Goal: Leave review/rating: Leave review/rating

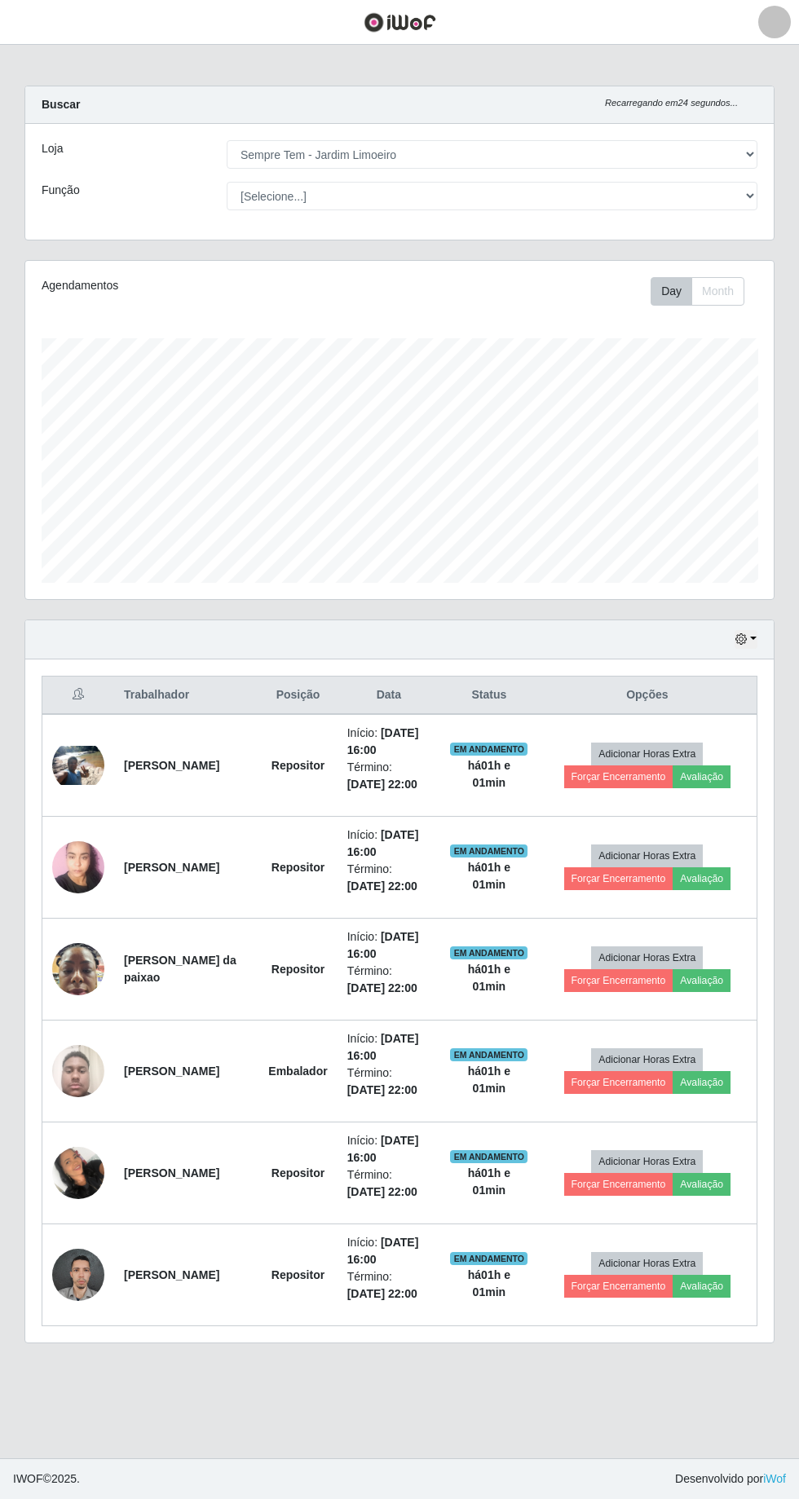
select select "508"
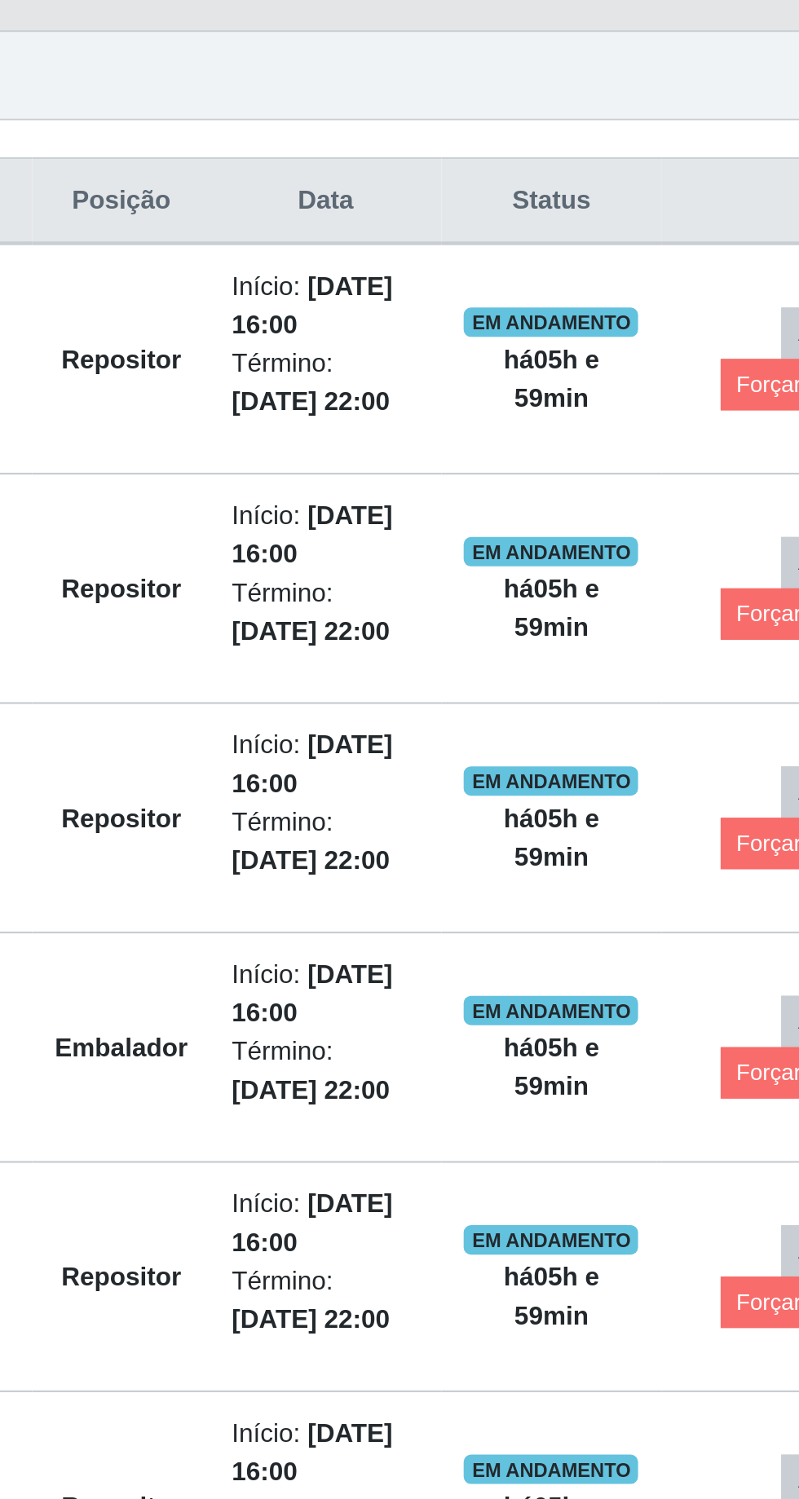
scroll to position [75, 0]
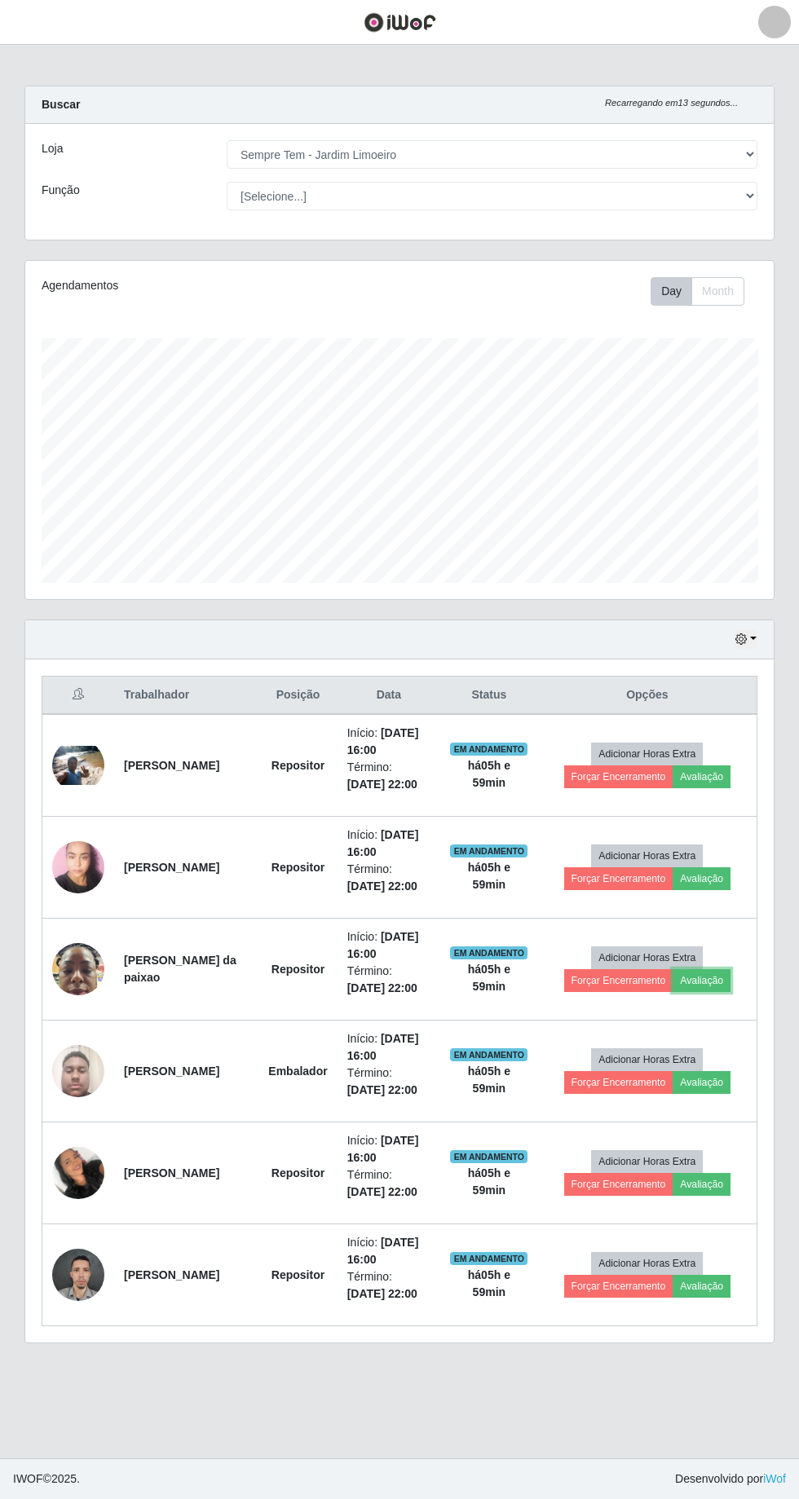
click at [720, 969] on button "Avaliação" at bounding box center [701, 980] width 58 height 23
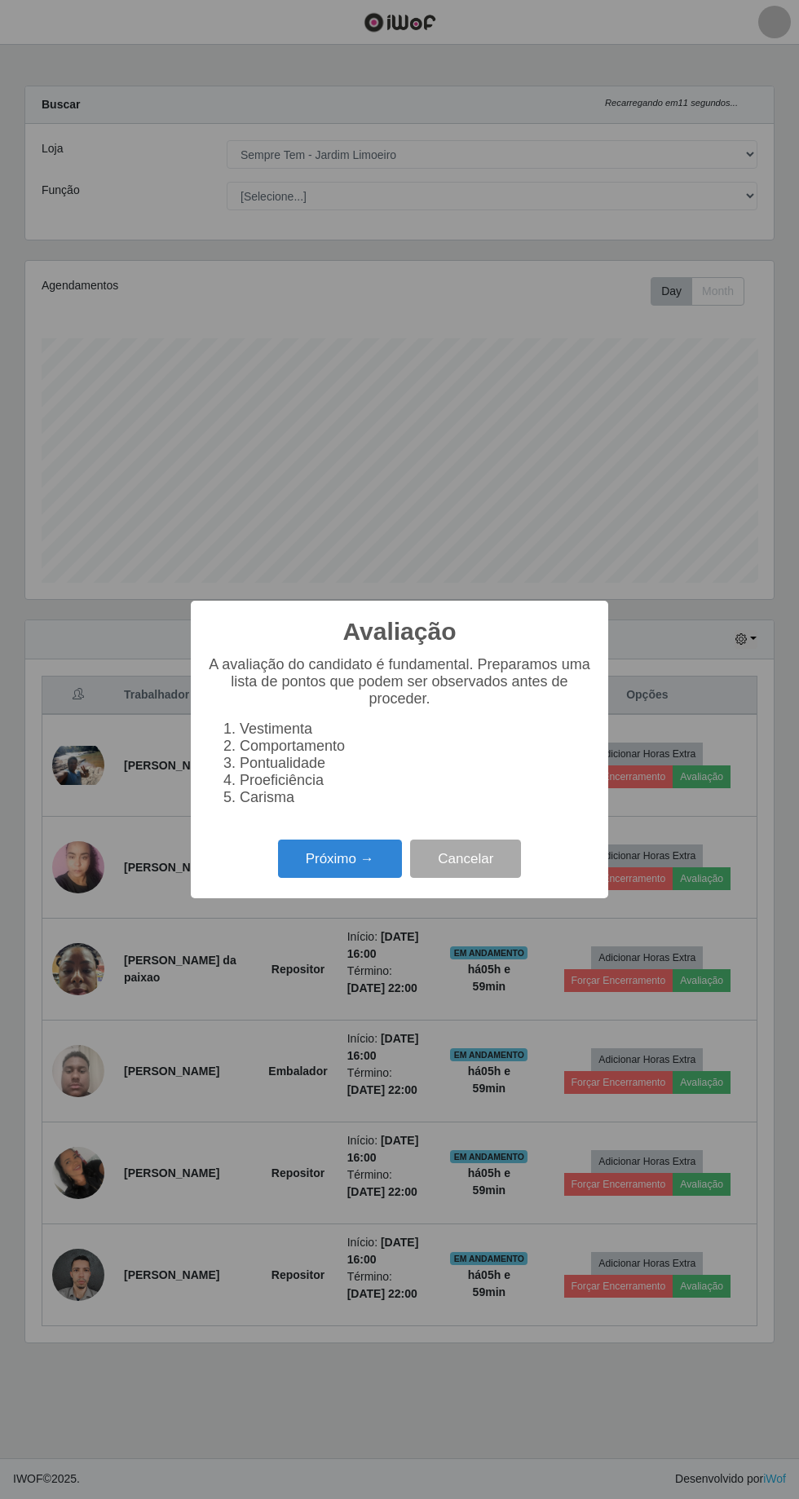
click at [343, 865] on button "Próximo →" at bounding box center [340, 858] width 124 height 38
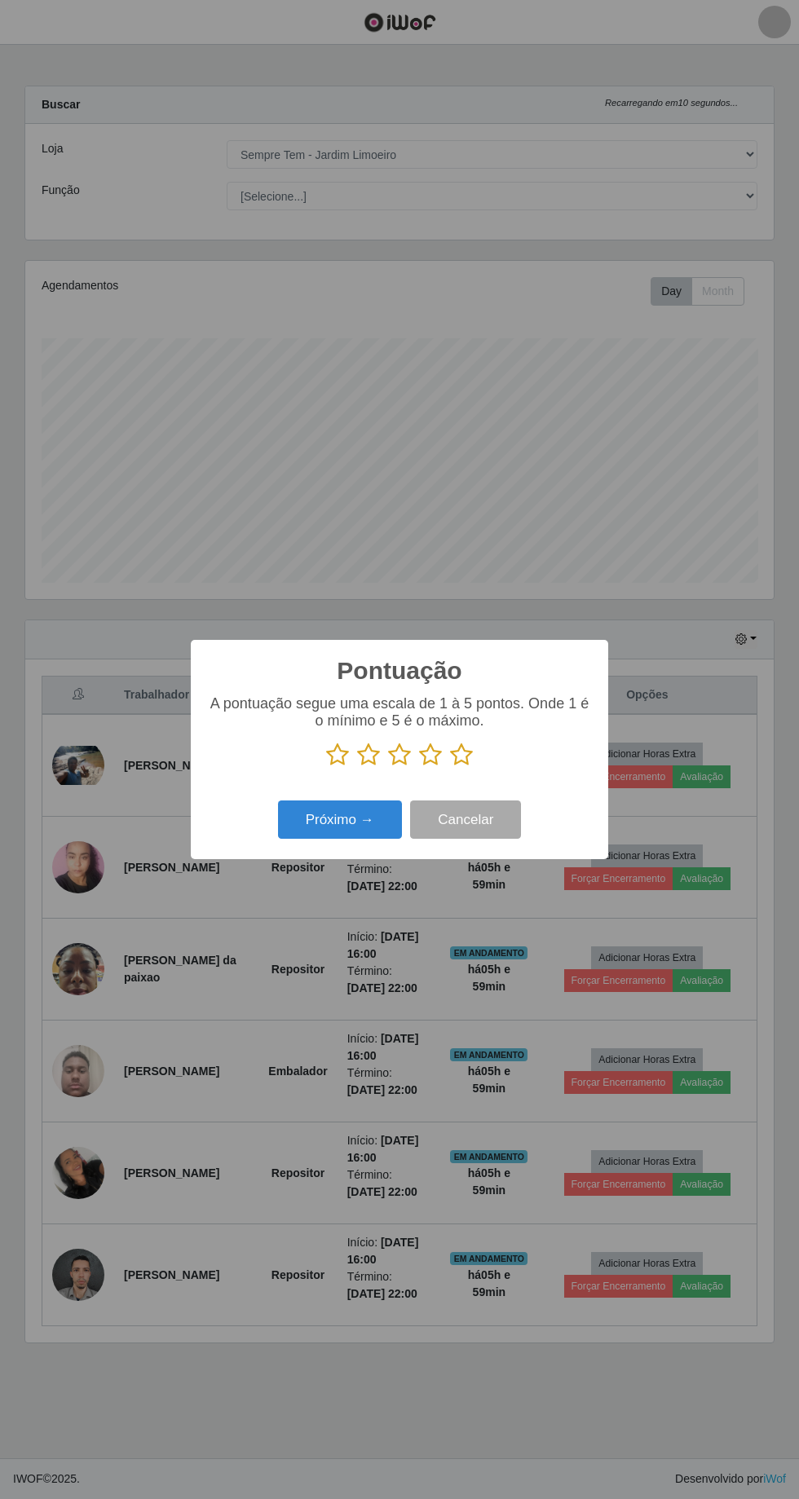
click at [495, 740] on div "A pontuação segue uma escala de 1 à 5 pontos. Onde 1 é o mínimo e 5 é o máximo." at bounding box center [399, 731] width 385 height 72
click at [466, 754] on icon at bounding box center [461, 754] width 23 height 24
click at [450, 767] on input "radio" at bounding box center [450, 767] width 0 height 0
click at [466, 754] on icon at bounding box center [461, 754] width 23 height 24
click at [450, 767] on input "radio" at bounding box center [450, 767] width 0 height 0
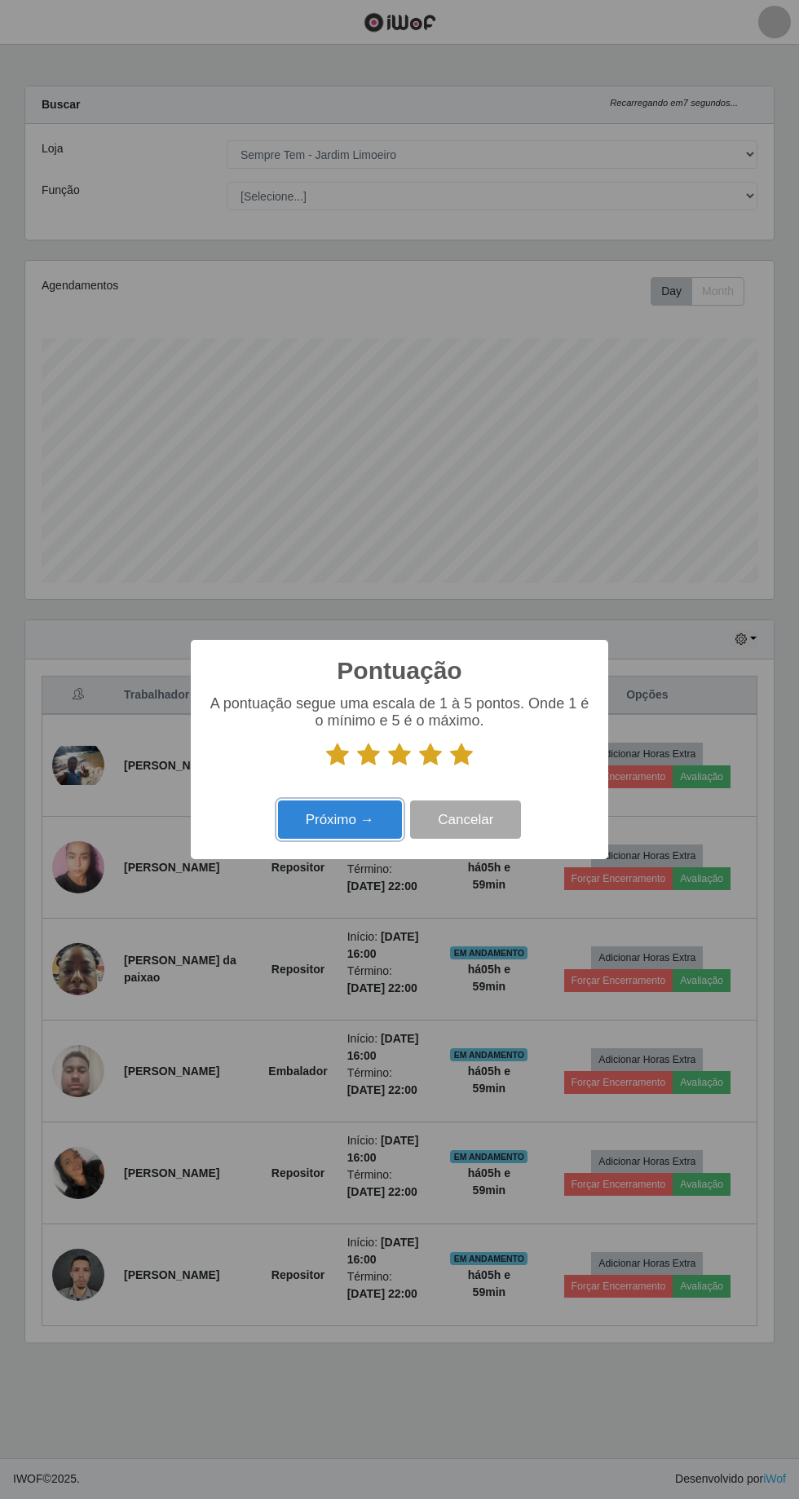
click at [349, 824] on button "Próximo →" at bounding box center [340, 819] width 124 height 38
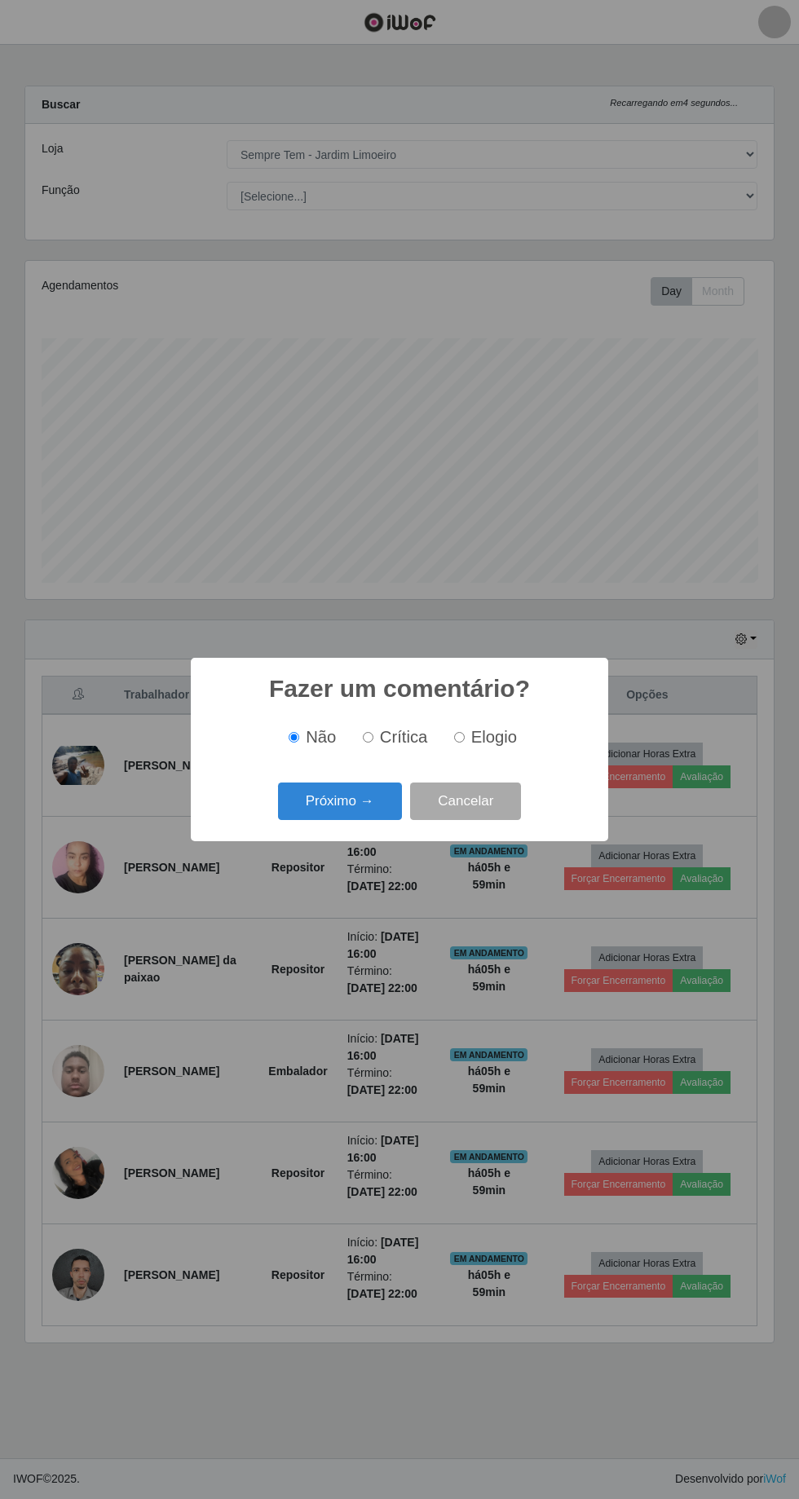
click at [347, 803] on button "Próximo →" at bounding box center [340, 801] width 124 height 38
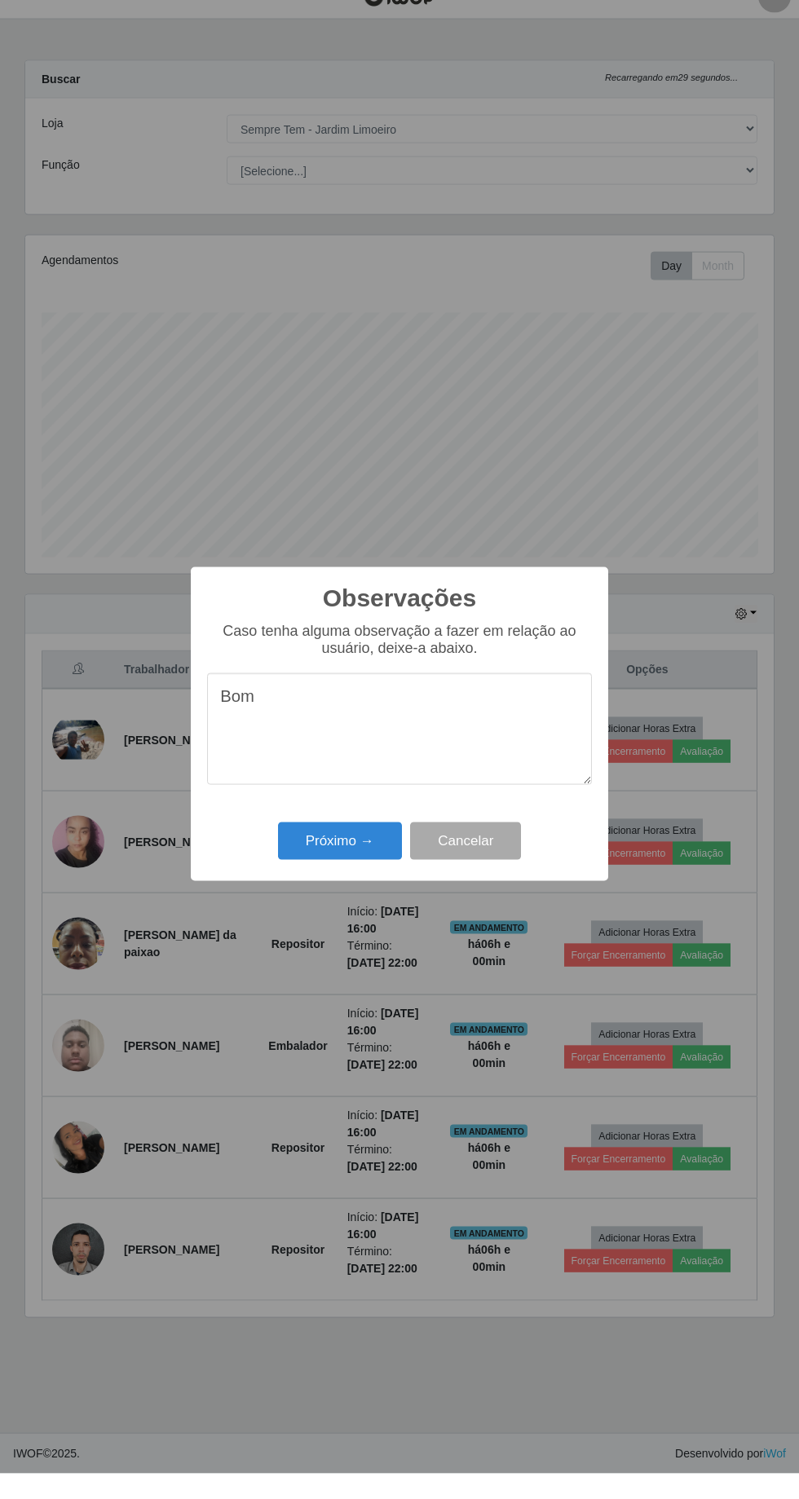
scroll to position [74, 0]
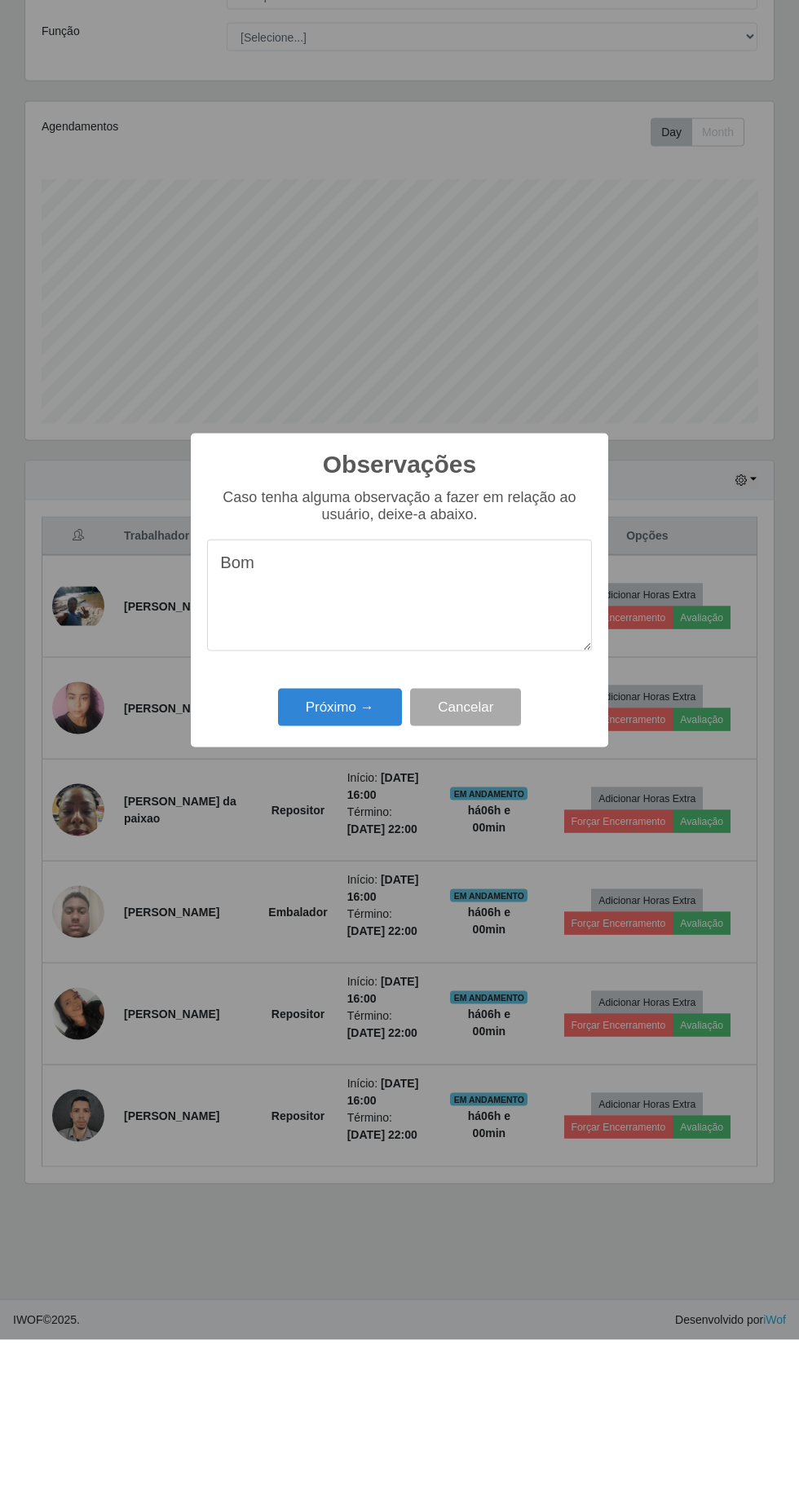
type textarea "Bom"
click at [363, 865] on button "Próximo →" at bounding box center [340, 866] width 124 height 38
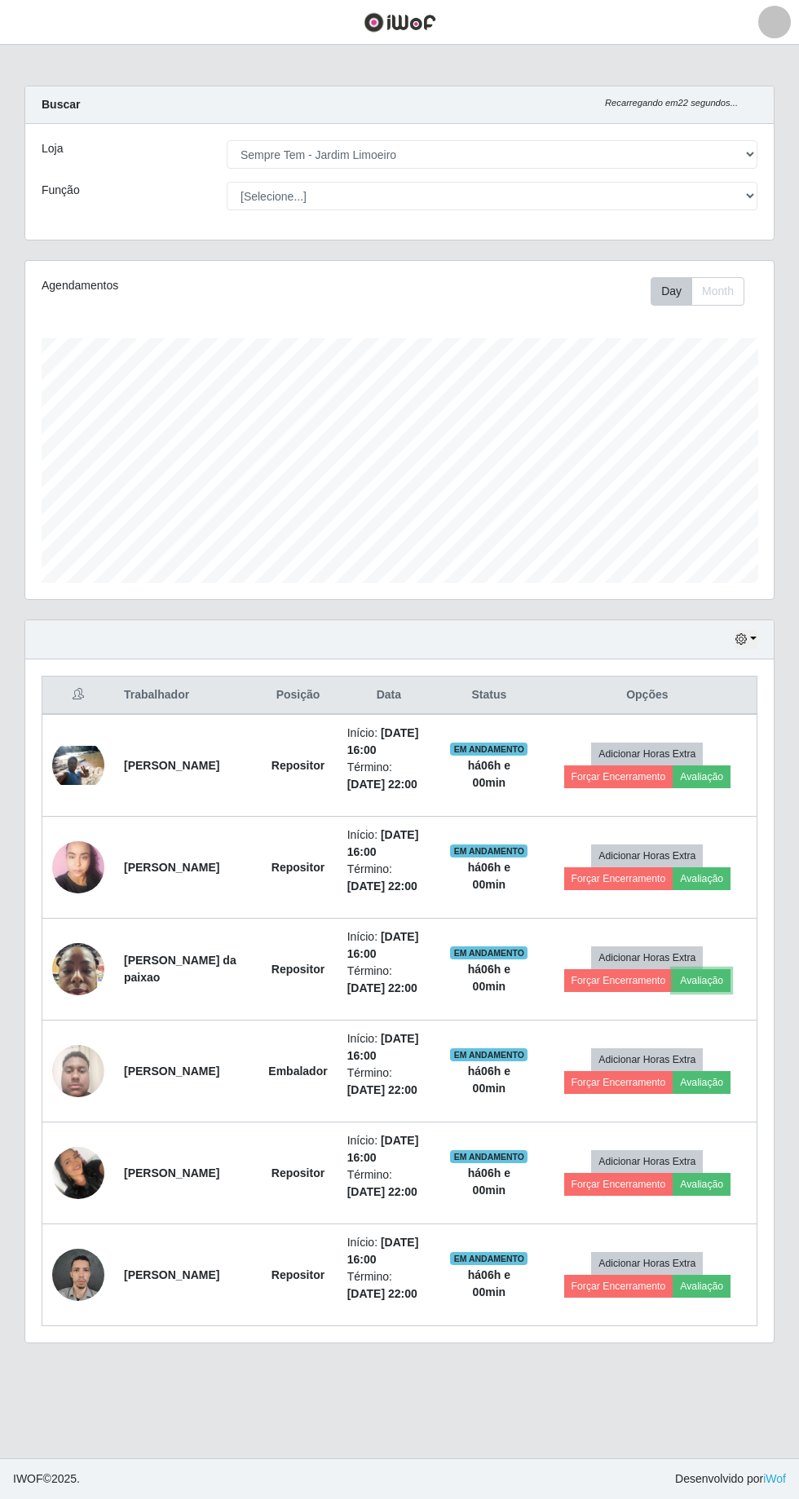
click at [728, 969] on button "Avaliação" at bounding box center [701, 980] width 58 height 23
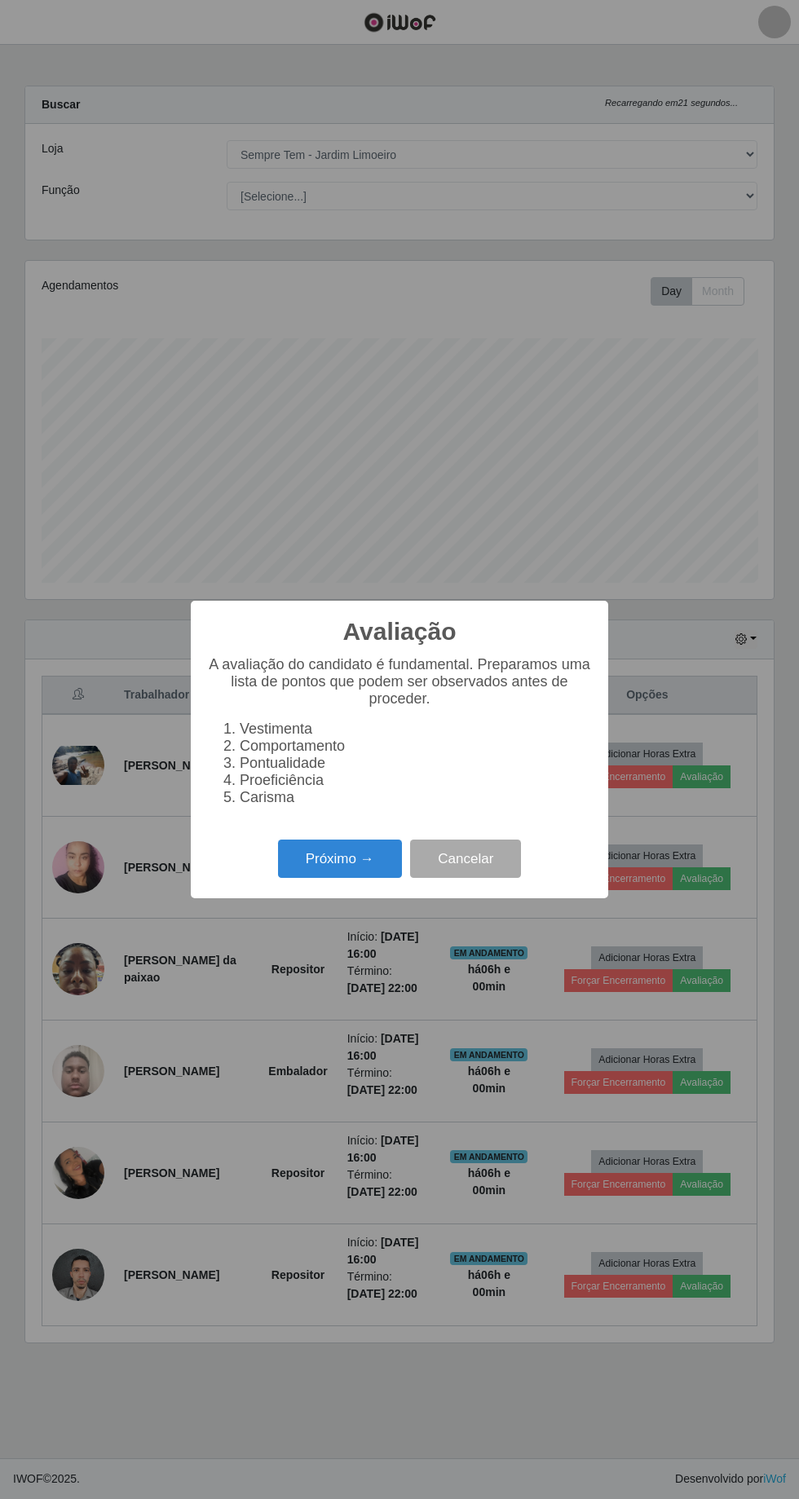
click at [476, 1054] on div "Avaliação × A avaliação do candidato é fundamental. Preparamos uma lista de pon…" at bounding box center [399, 749] width 799 height 1499
click at [438, 872] on button "Cancelar" at bounding box center [465, 858] width 111 height 38
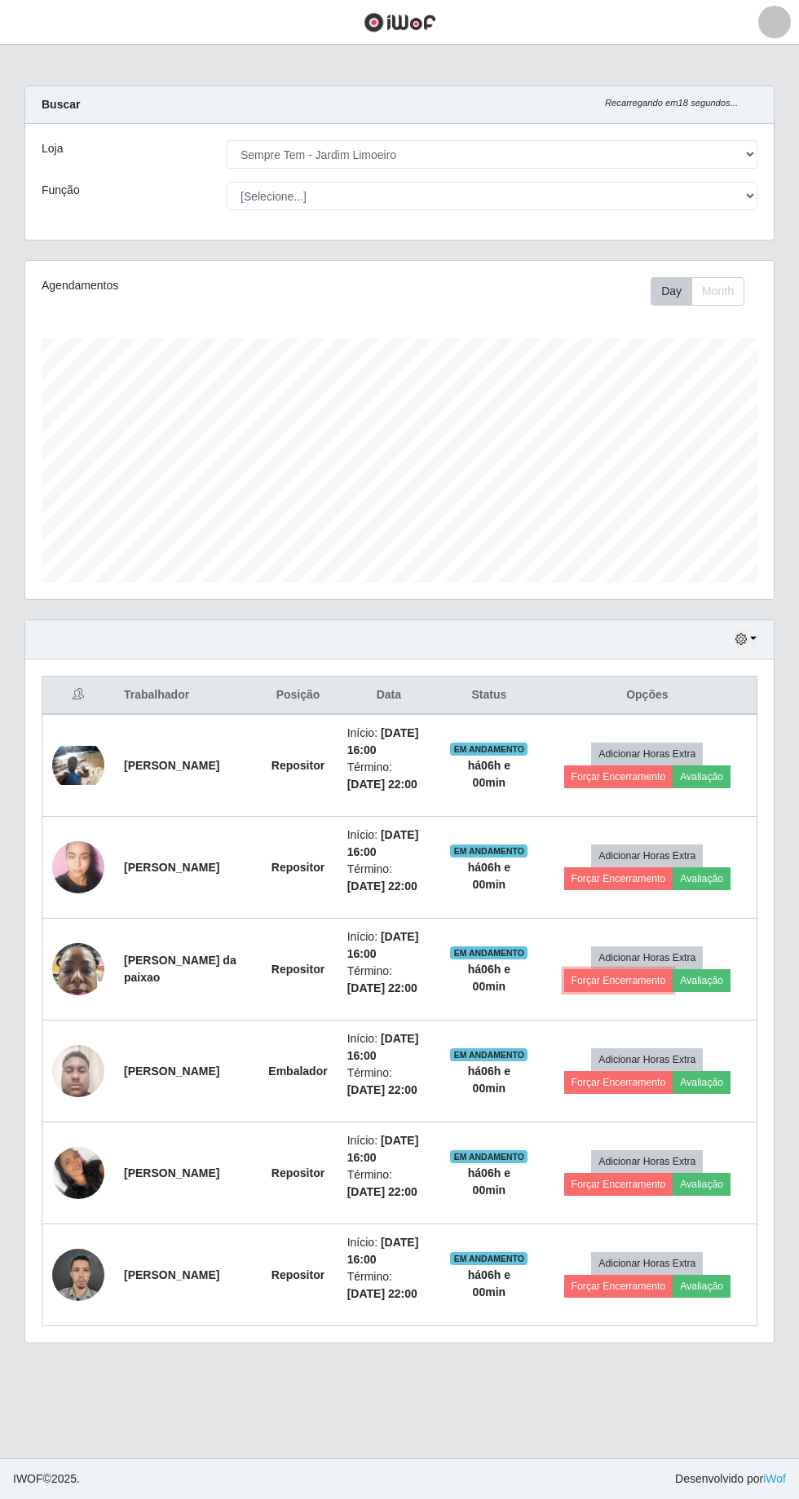
click at [620, 969] on button "Forçar Encerramento" at bounding box center [618, 980] width 109 height 23
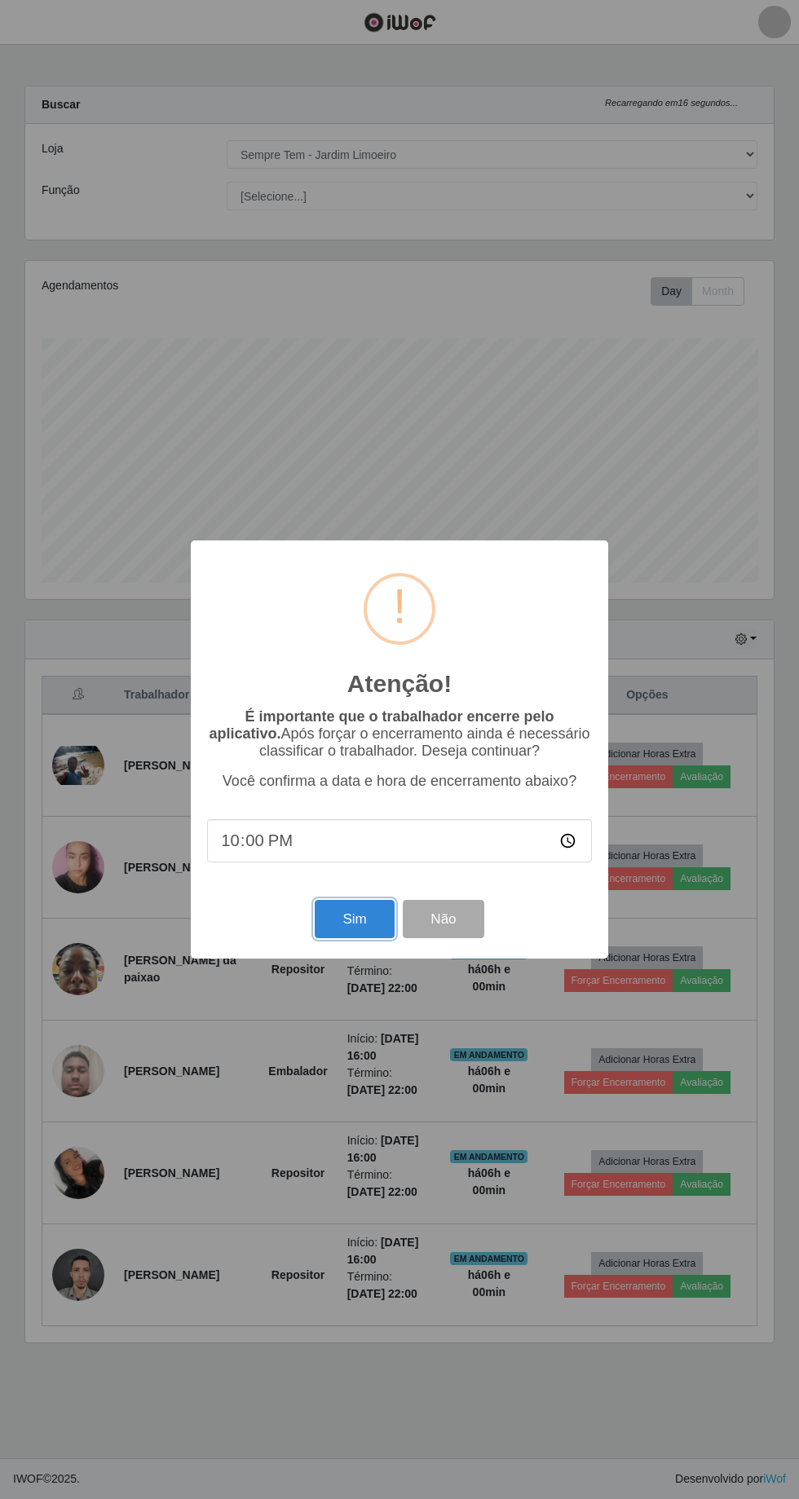
click at [327, 922] on button "Sim" at bounding box center [354, 919] width 79 height 38
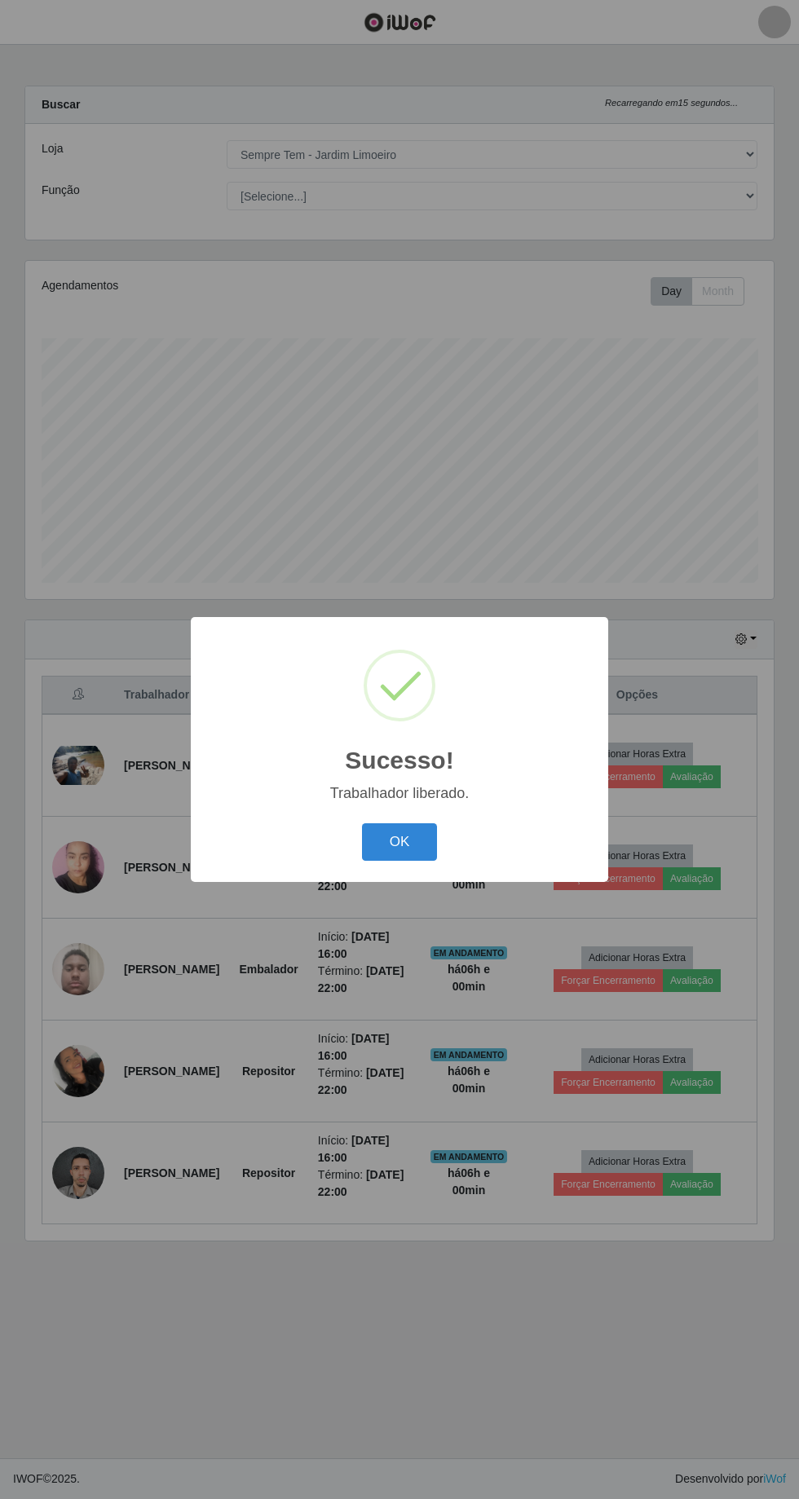
click at [412, 841] on button "OK" at bounding box center [400, 842] width 76 height 38
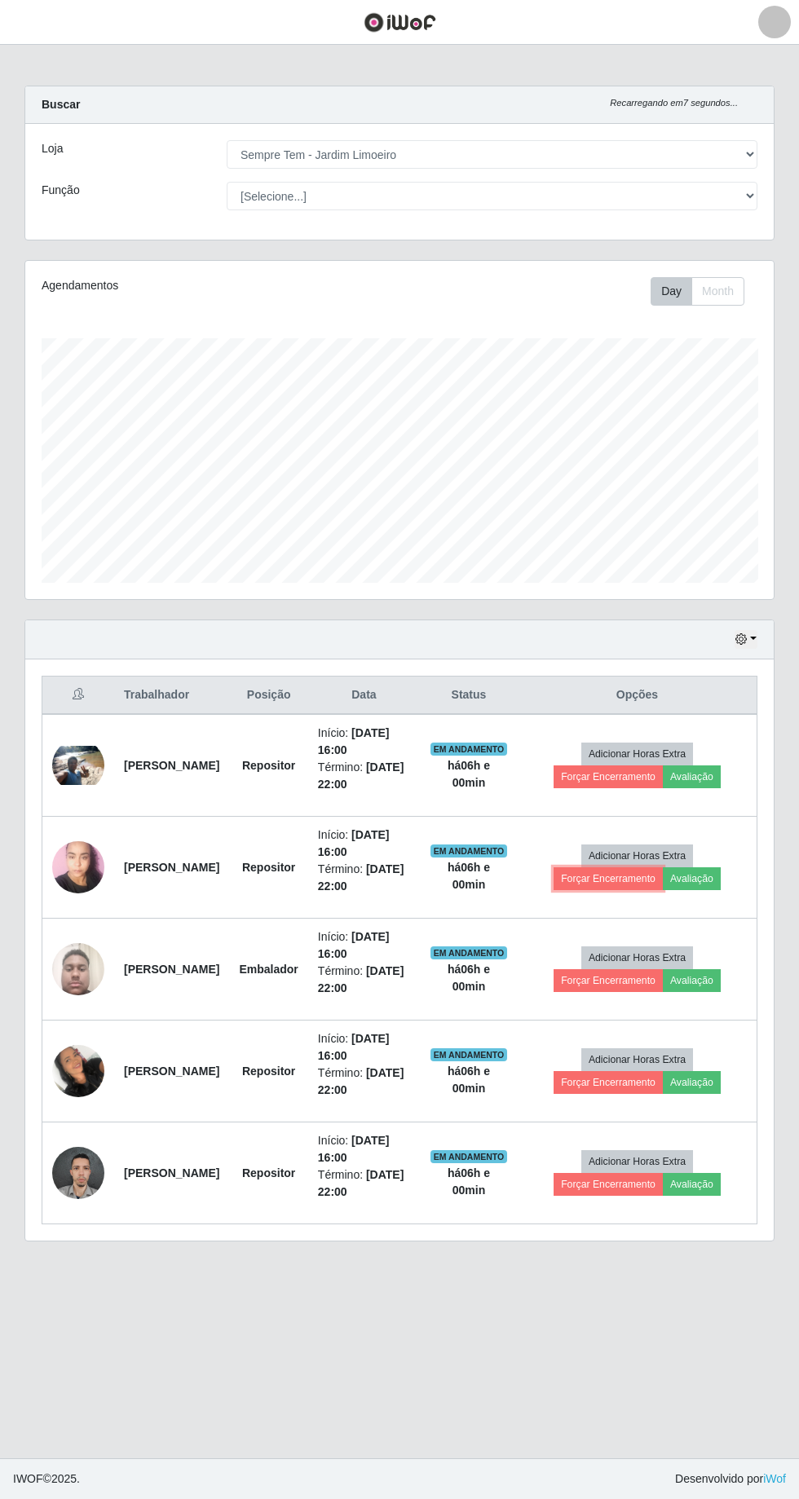
click at [625, 867] on button "Forçar Encerramento" at bounding box center [607, 878] width 109 height 23
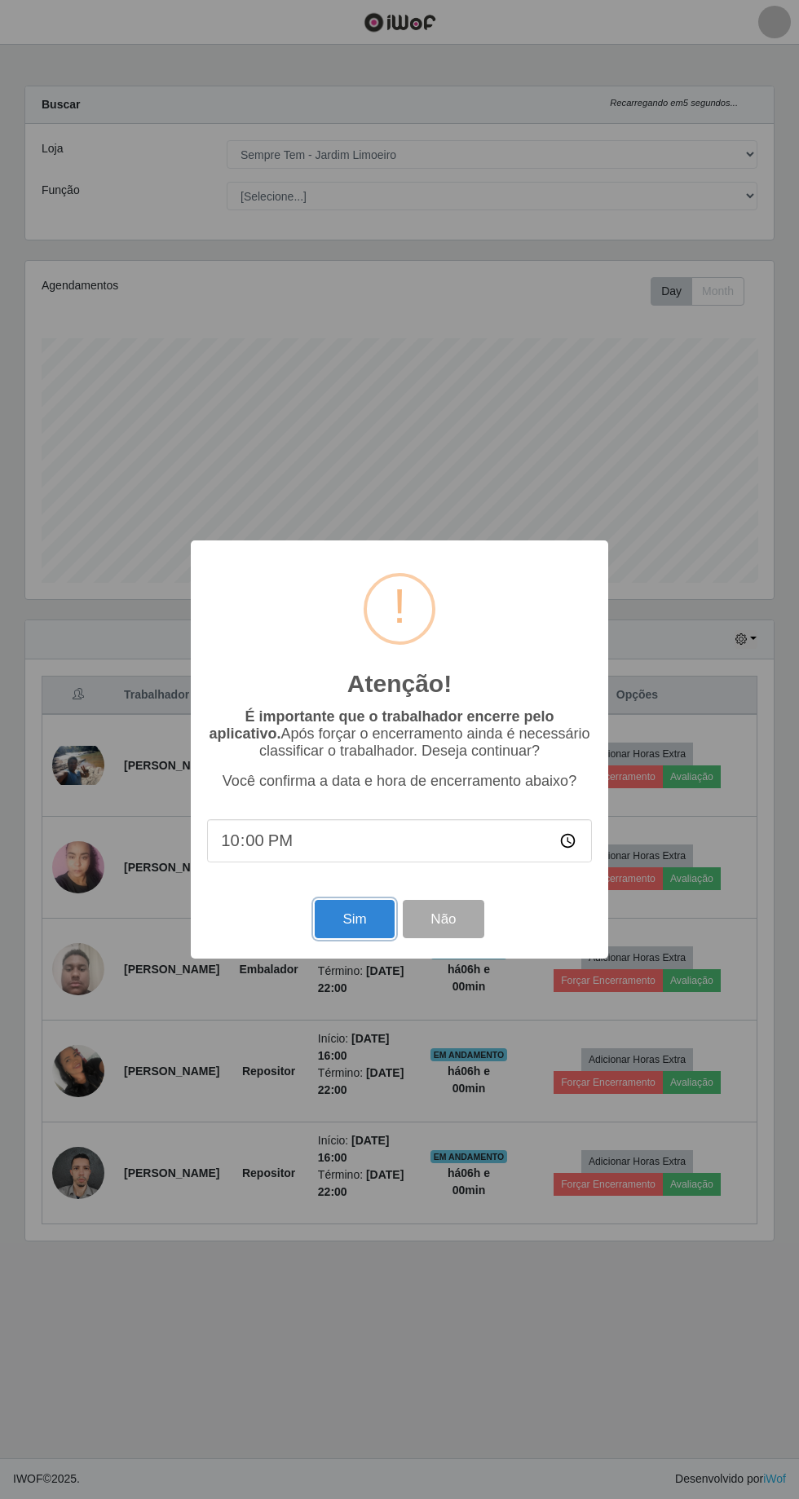
click at [363, 914] on button "Sim" at bounding box center [354, 919] width 79 height 38
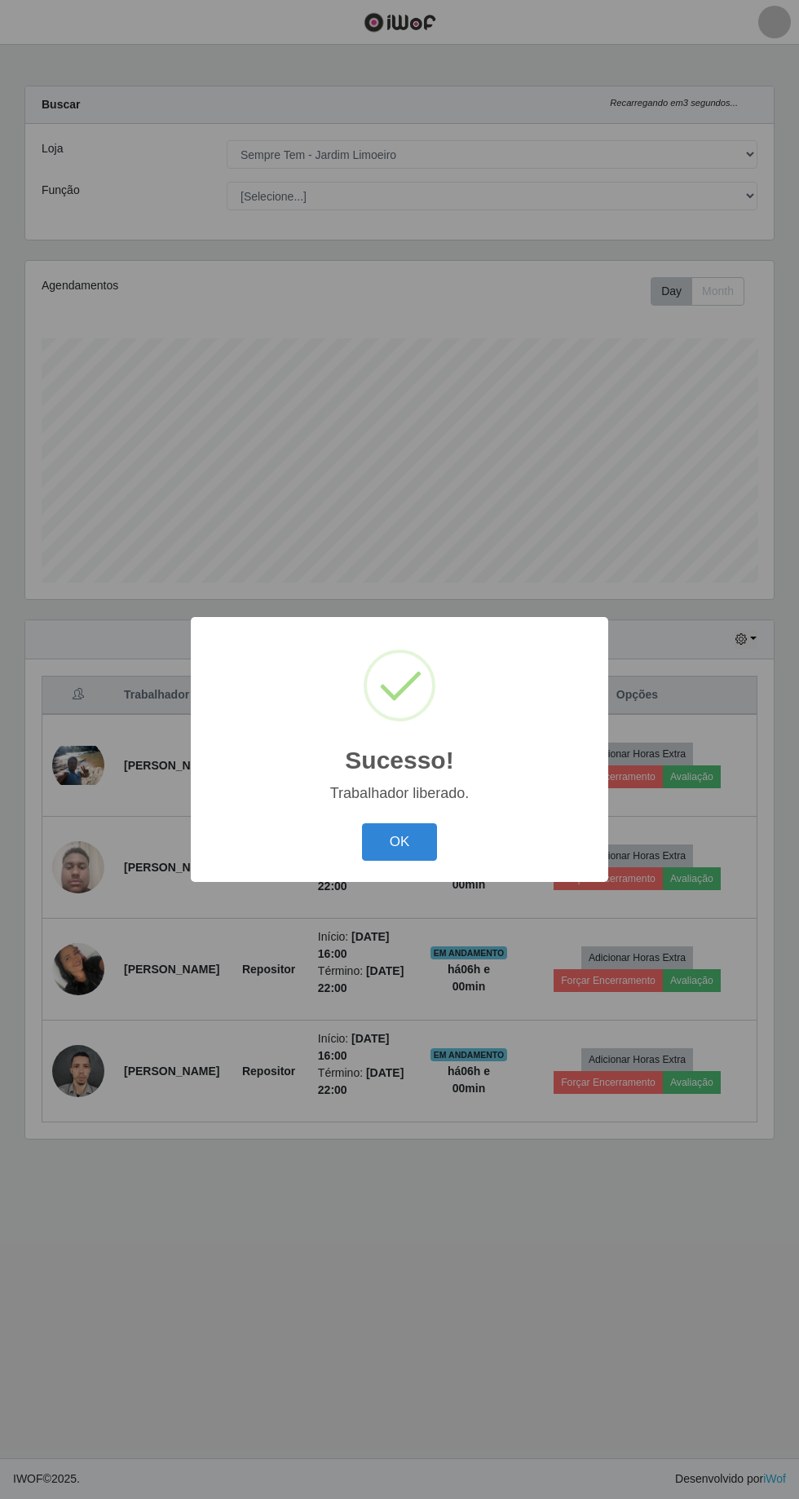
click at [416, 836] on button "OK" at bounding box center [400, 842] width 76 height 38
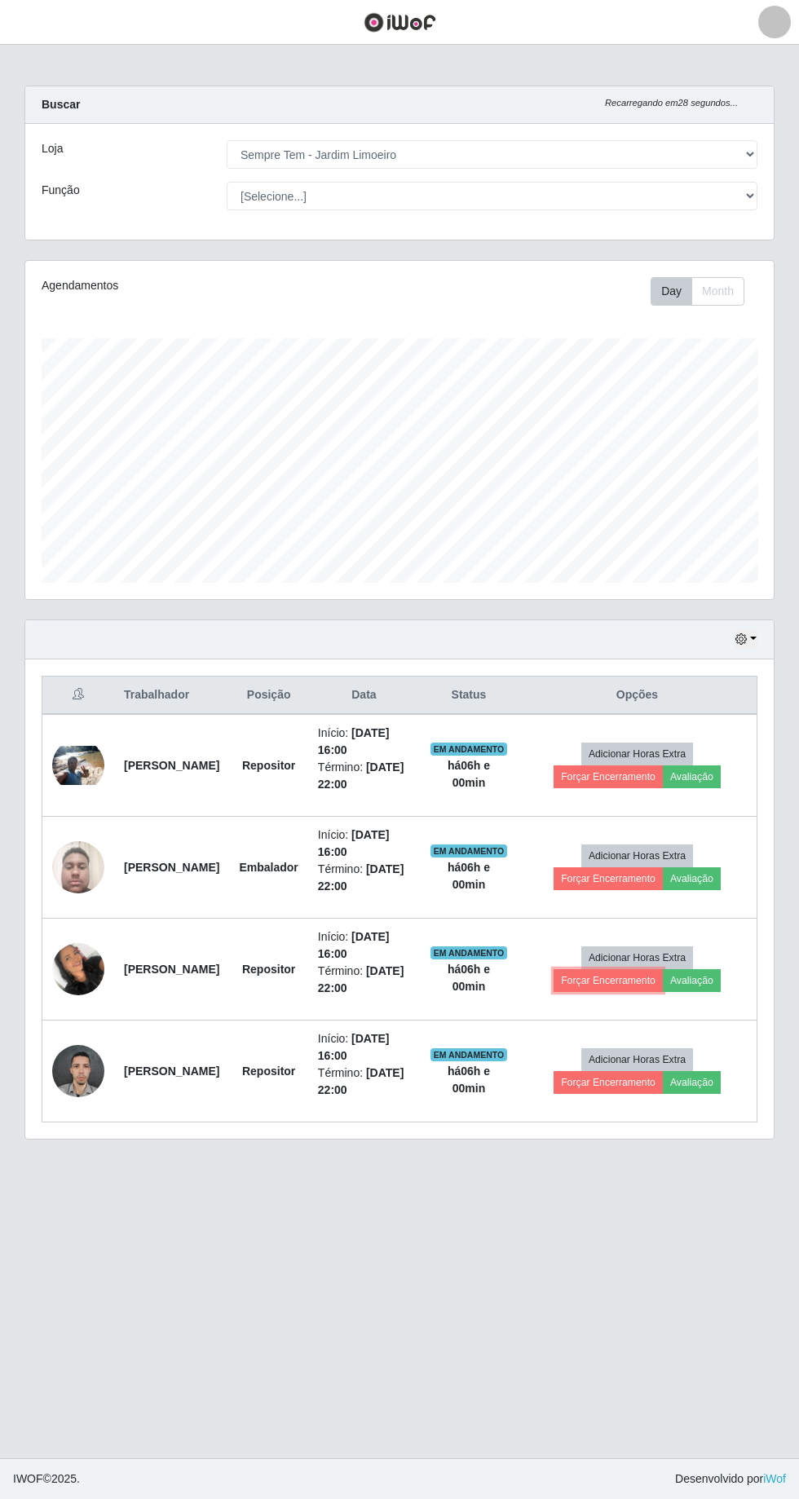
click at [634, 969] on button "Forçar Encerramento" at bounding box center [607, 980] width 109 height 23
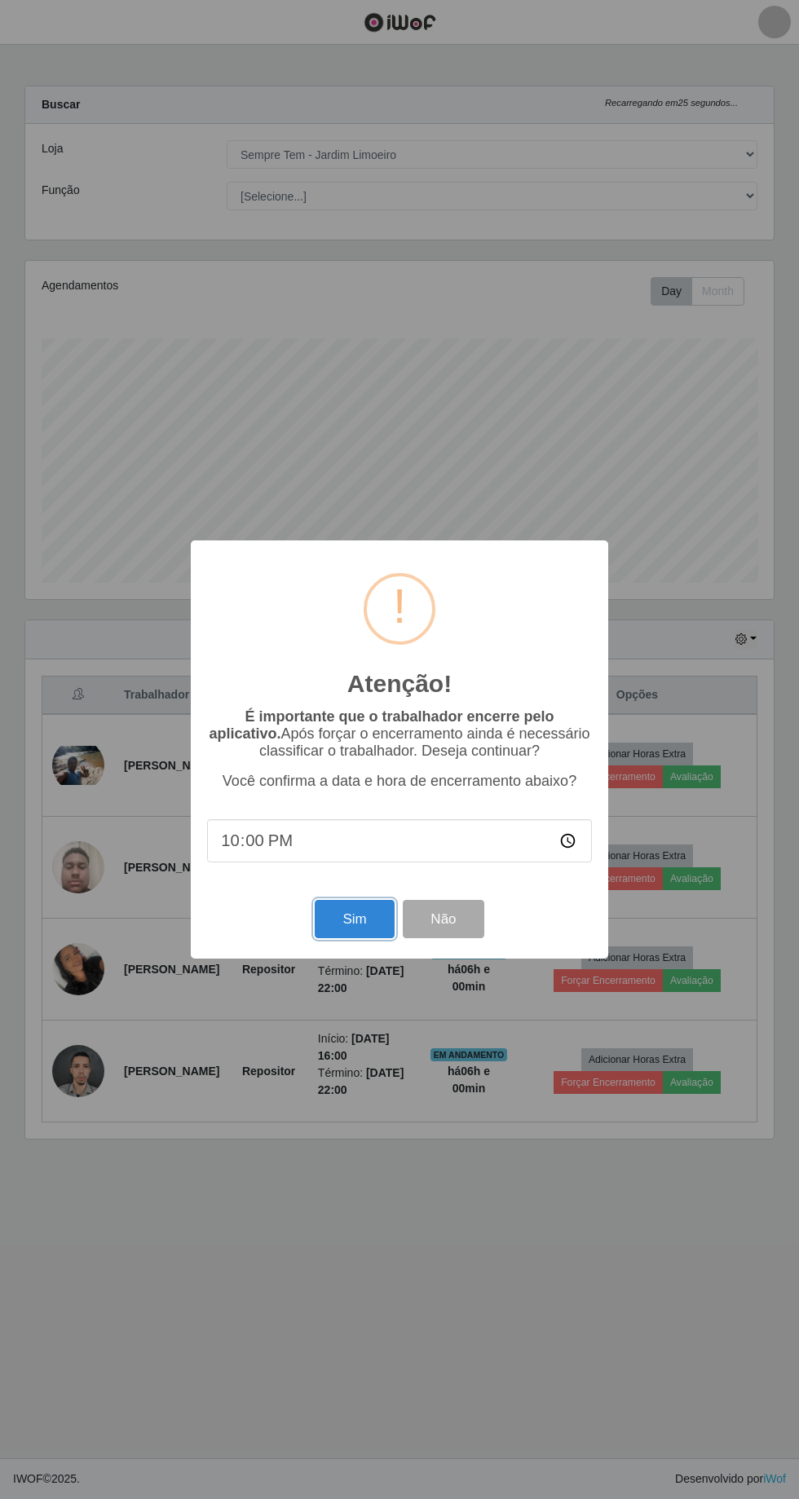
click at [369, 917] on button "Sim" at bounding box center [354, 919] width 79 height 38
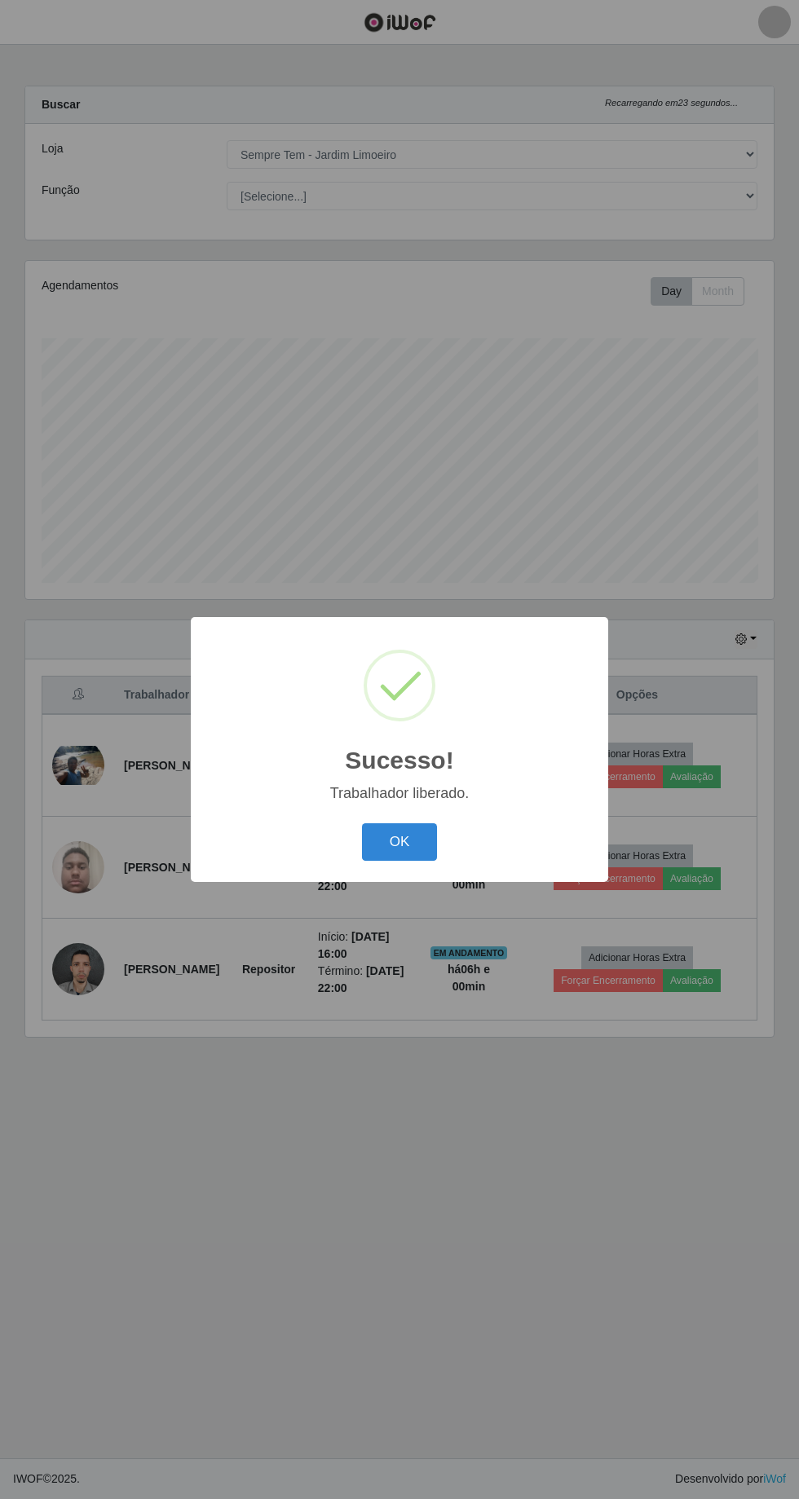
click at [425, 839] on button "OK" at bounding box center [400, 842] width 76 height 38
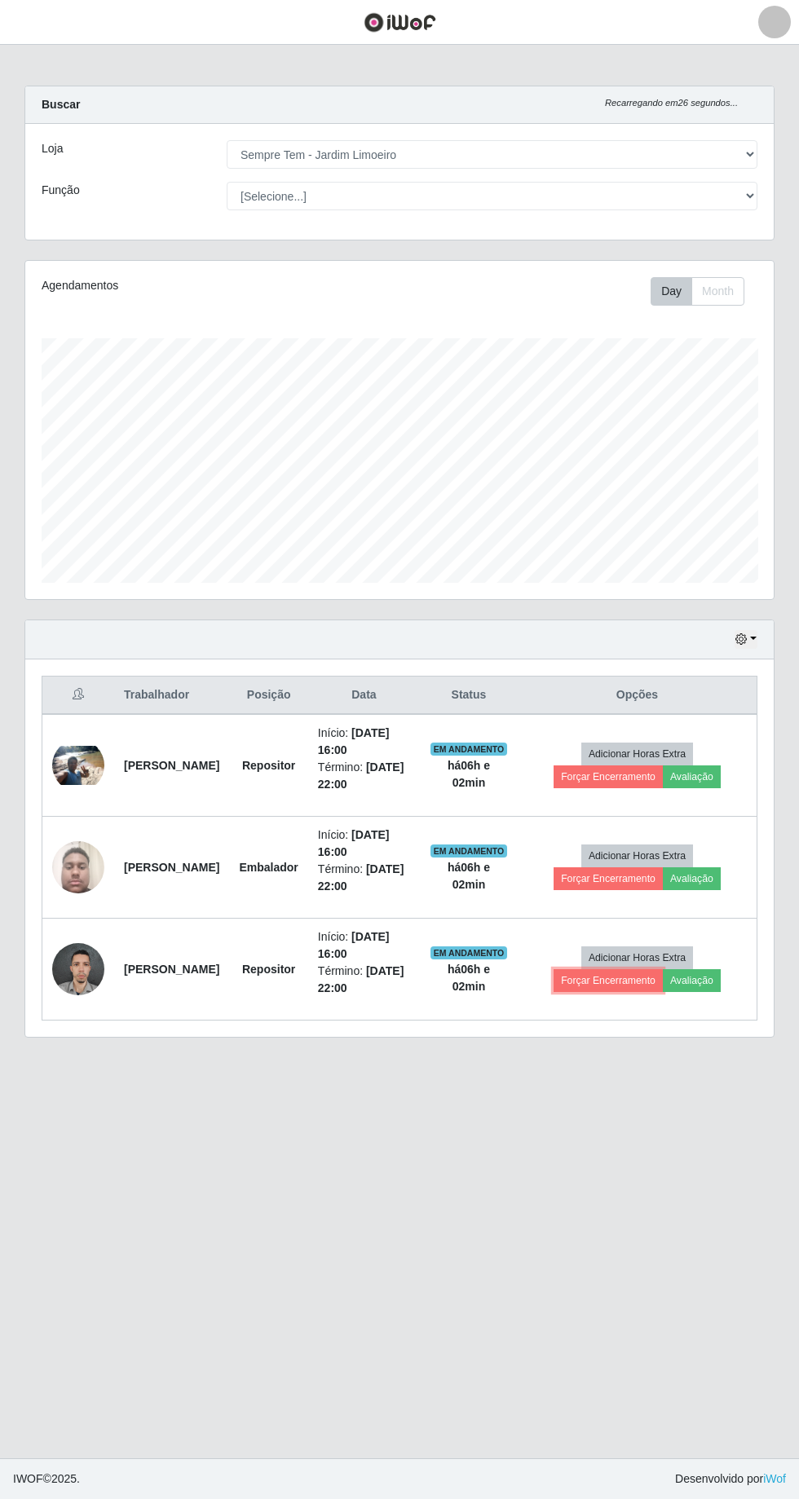
click at [631, 969] on button "Forçar Encerramento" at bounding box center [607, 980] width 109 height 23
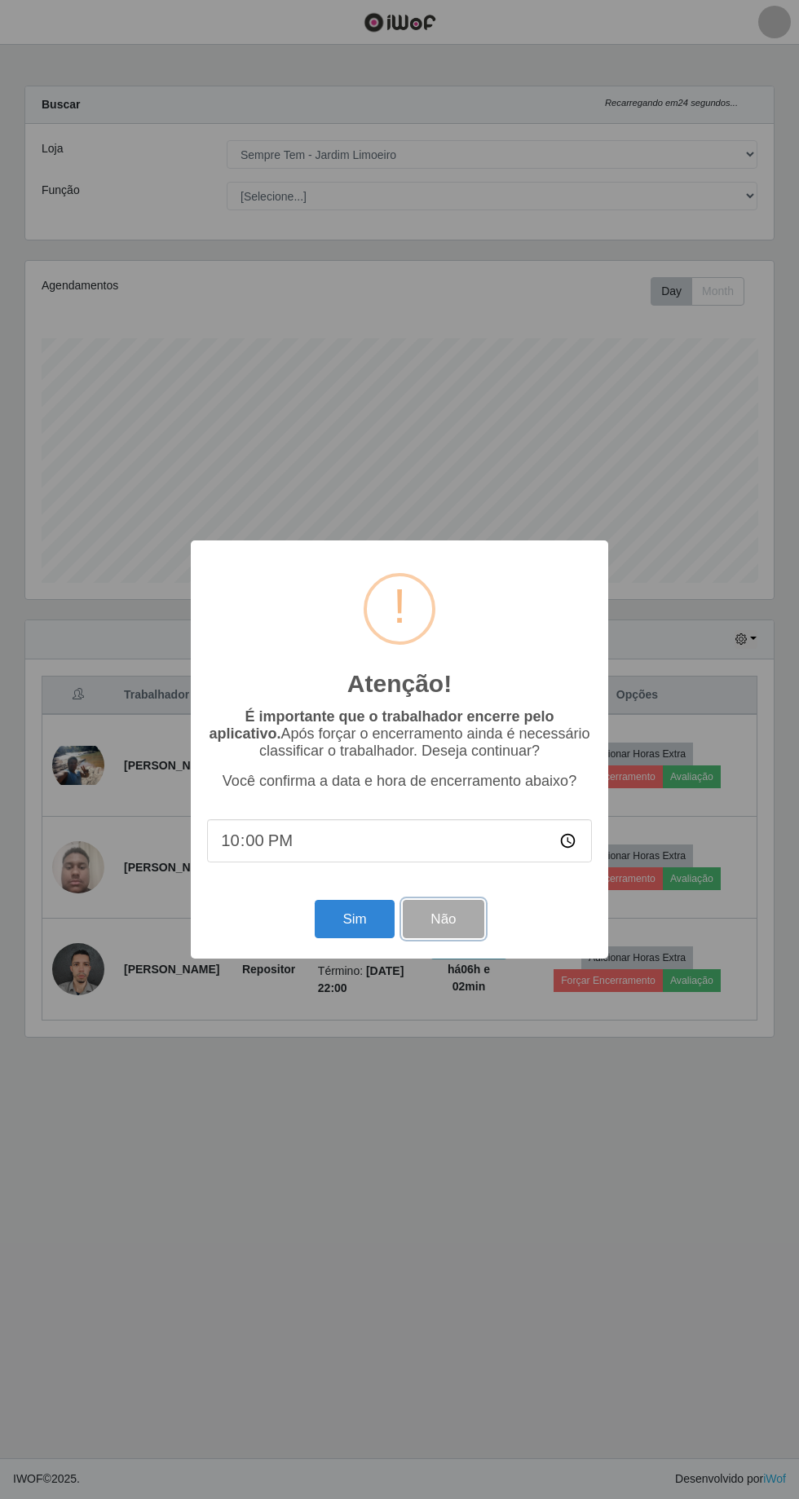
click at [469, 925] on button "Não" at bounding box center [443, 919] width 81 height 38
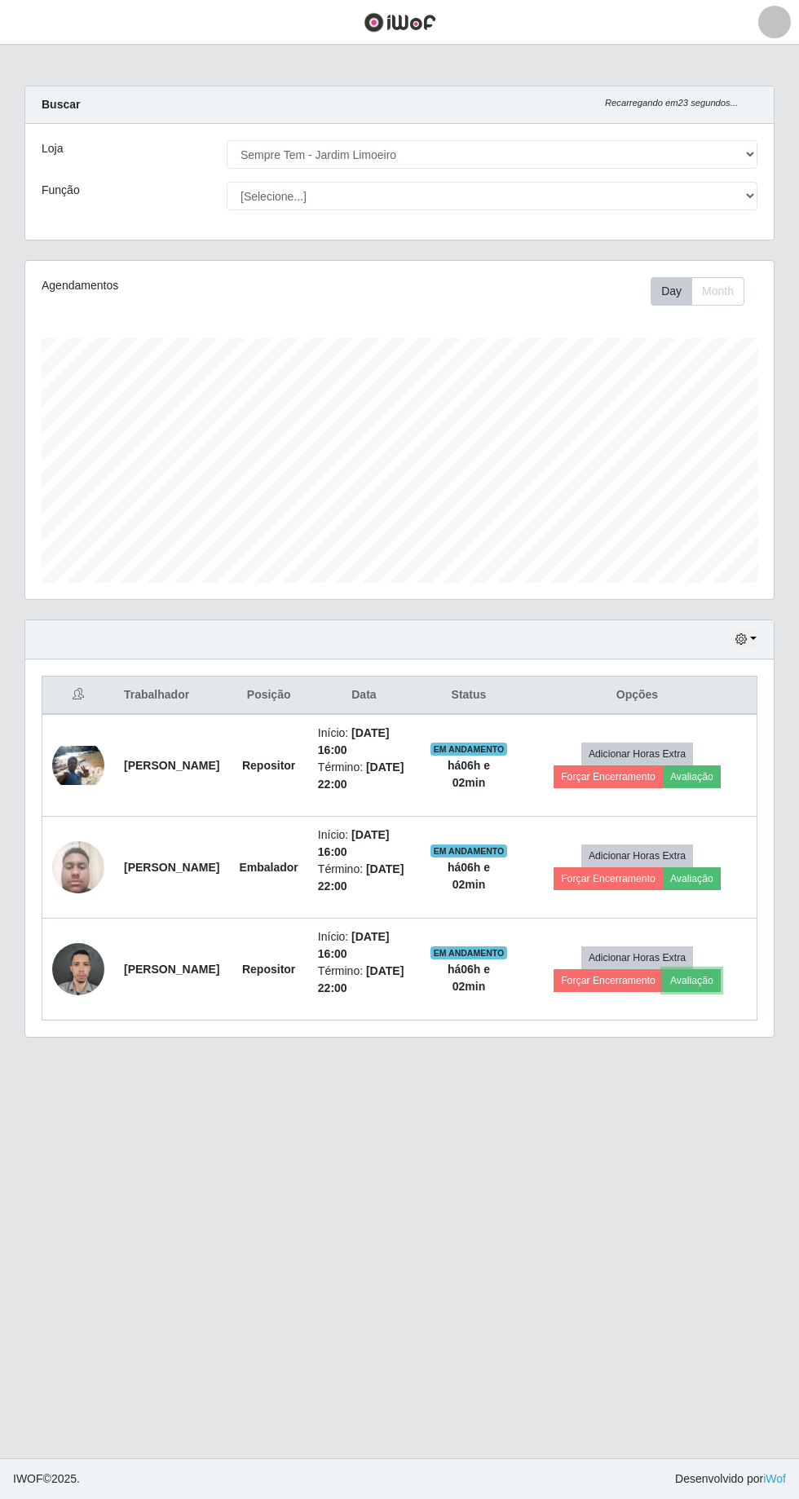
click at [720, 969] on button "Avaliação" at bounding box center [691, 980] width 58 height 23
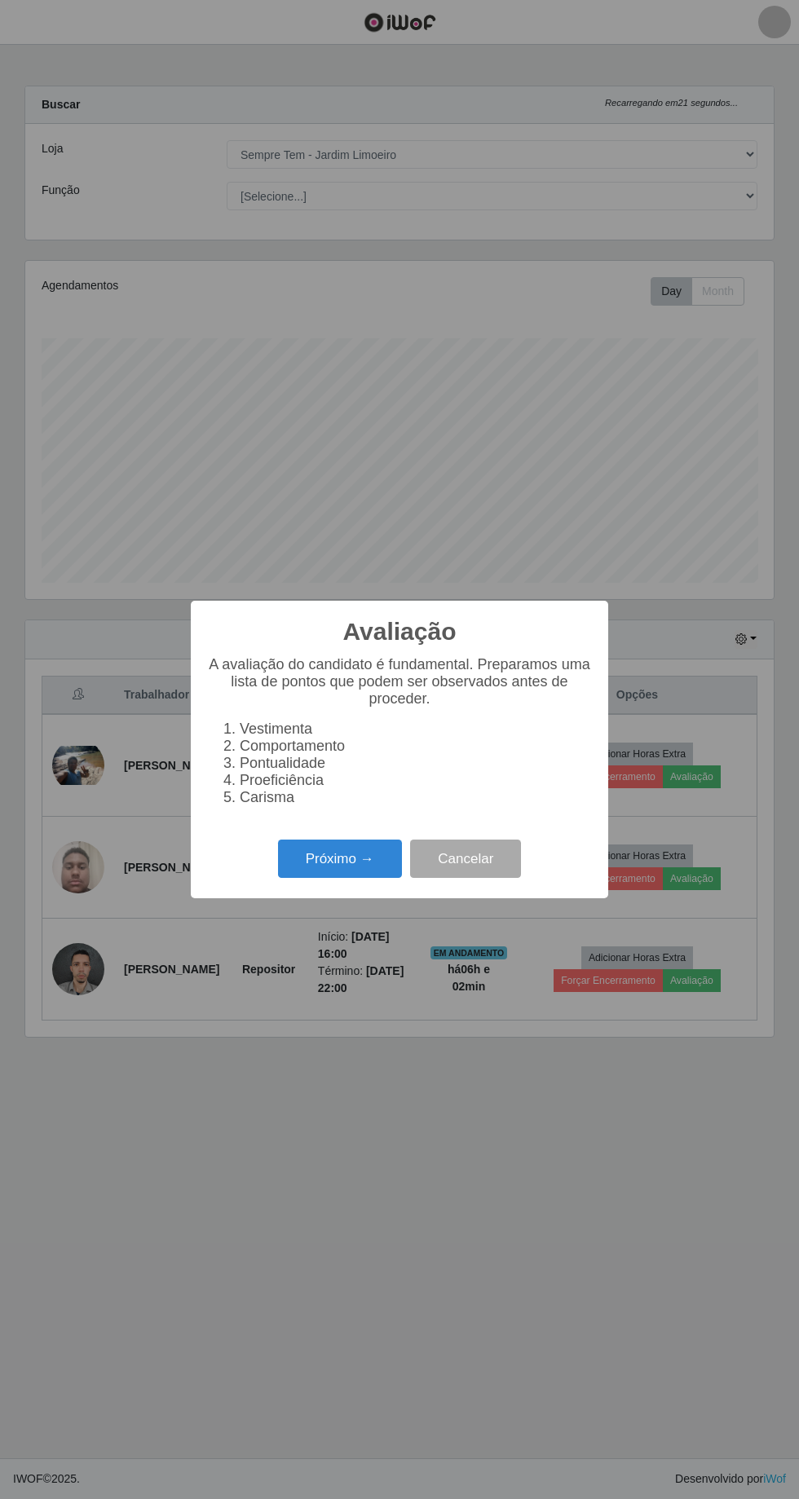
click at [302, 855] on button "Próximo →" at bounding box center [340, 858] width 124 height 38
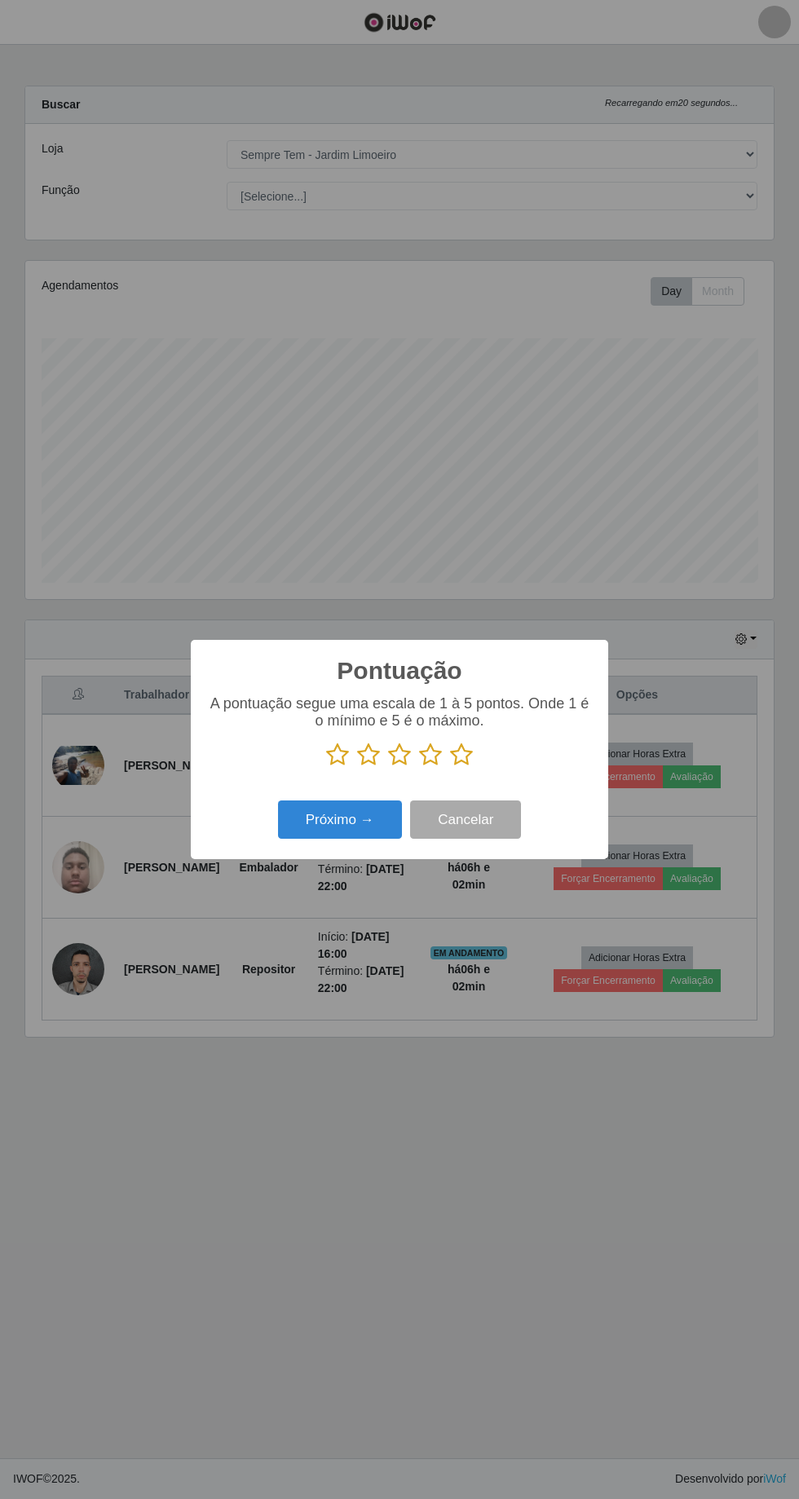
click at [468, 754] on icon at bounding box center [461, 754] width 23 height 24
click at [450, 767] on input "radio" at bounding box center [450, 767] width 0 height 0
click at [316, 826] on button "Próximo →" at bounding box center [340, 819] width 124 height 38
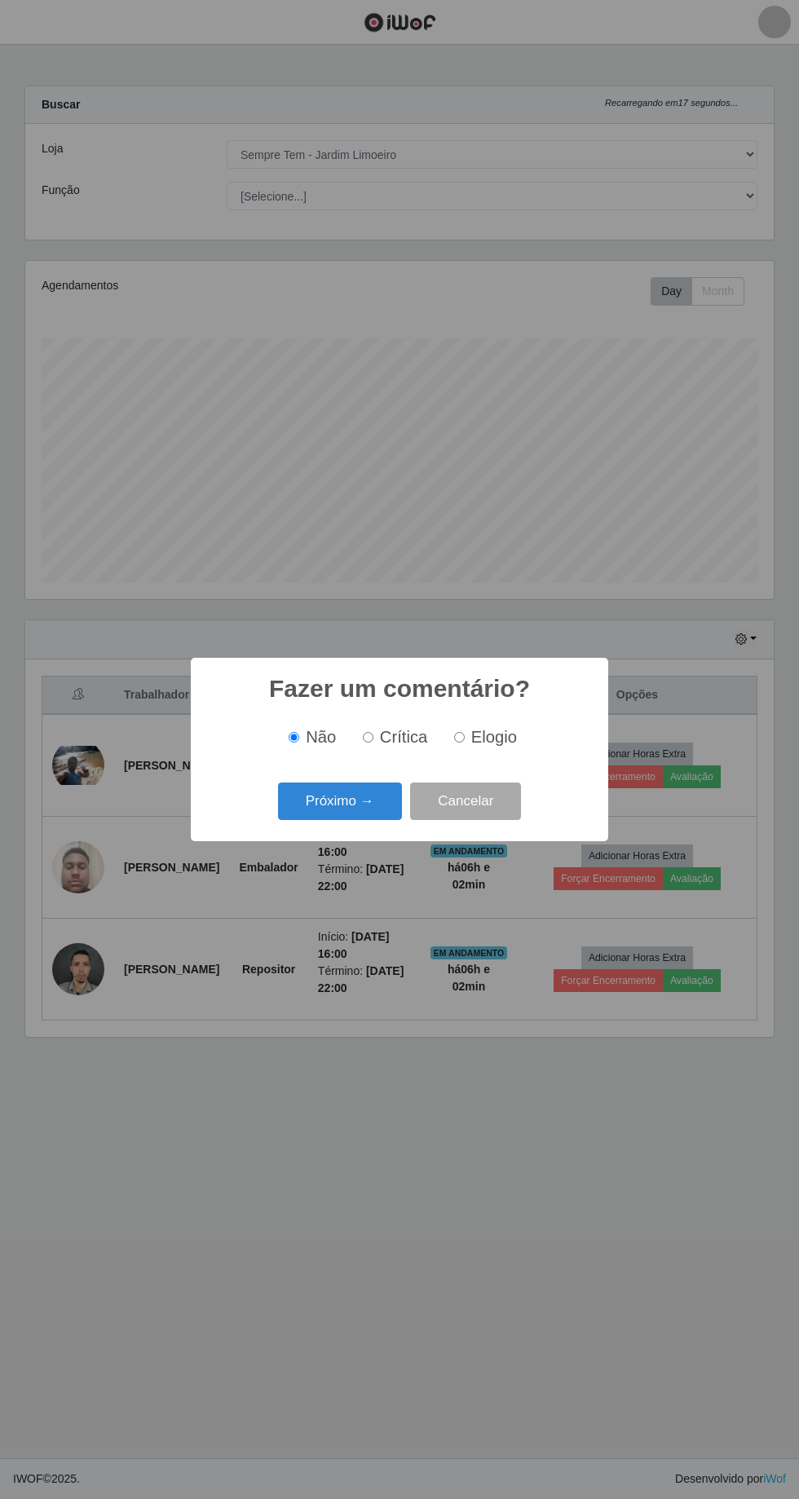
click at [494, 741] on span "Elogio" at bounding box center [494, 737] width 46 height 18
click at [464, 741] on input "Elogio" at bounding box center [459, 737] width 11 height 11
radio input "true"
click at [339, 795] on button "Próximo →" at bounding box center [340, 801] width 124 height 38
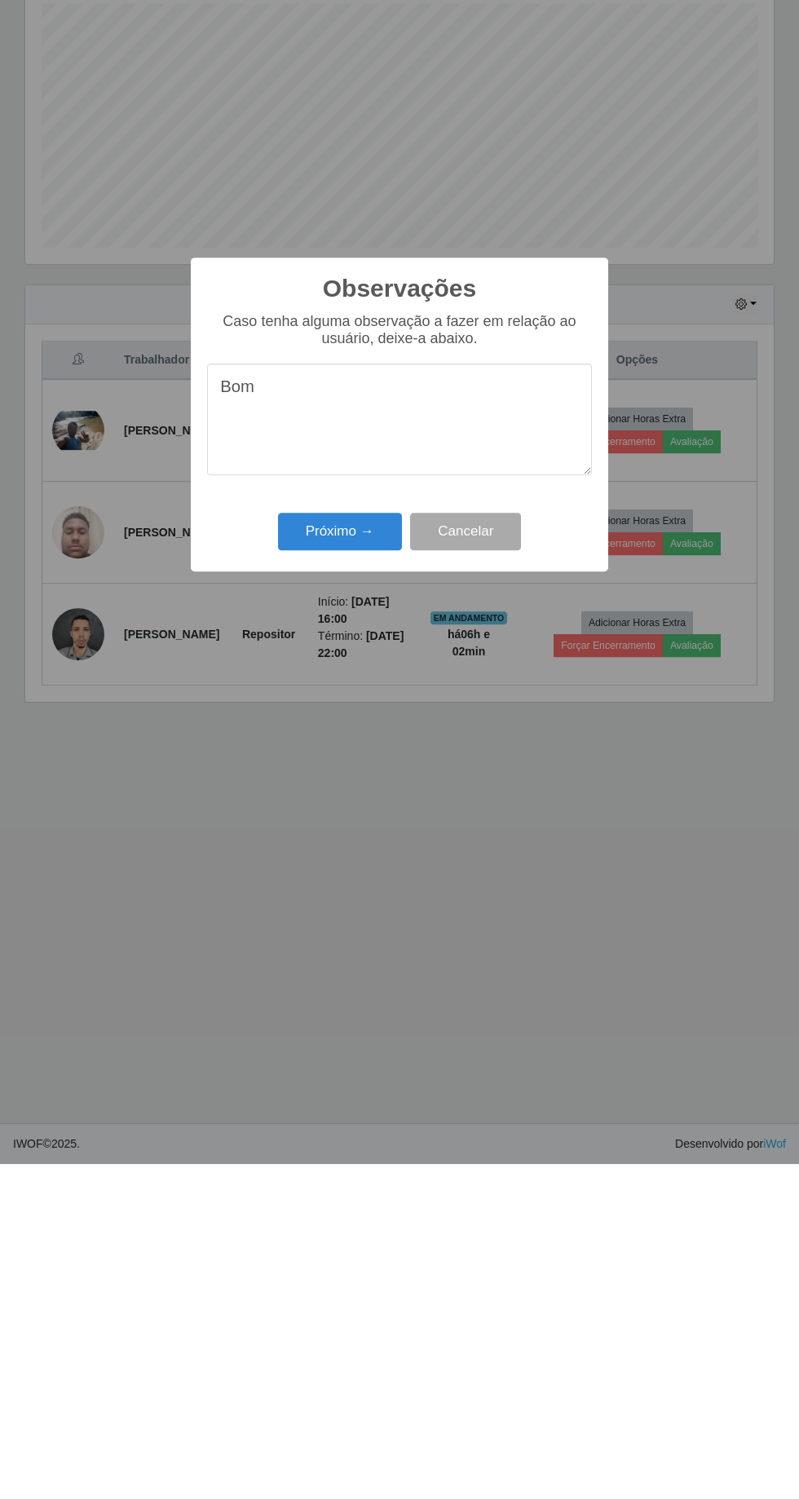
type textarea "Bom"
click at [339, 865] on button "Próximo →" at bounding box center [340, 866] width 124 height 38
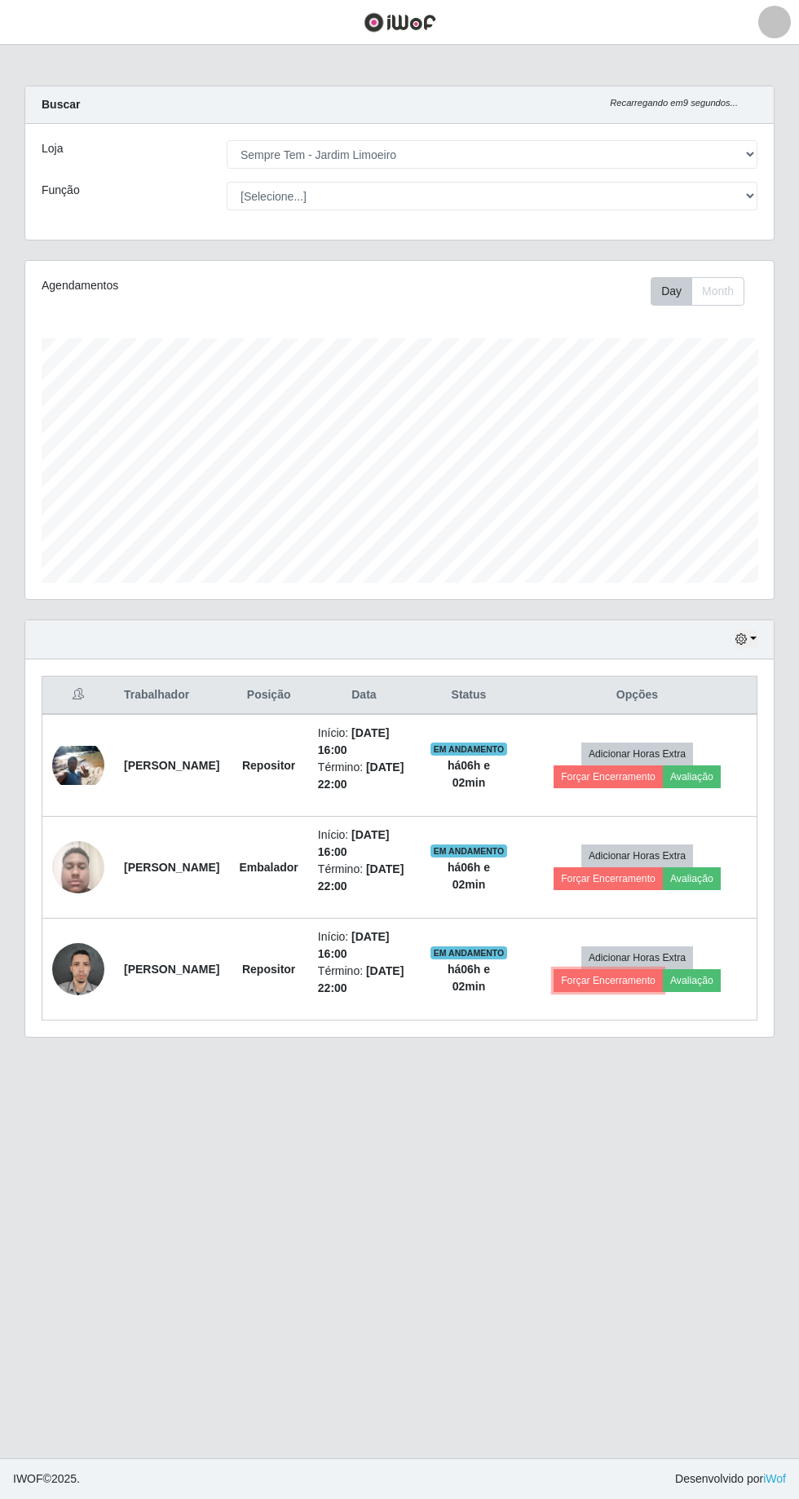
click at [631, 969] on button "Forçar Encerramento" at bounding box center [607, 980] width 109 height 23
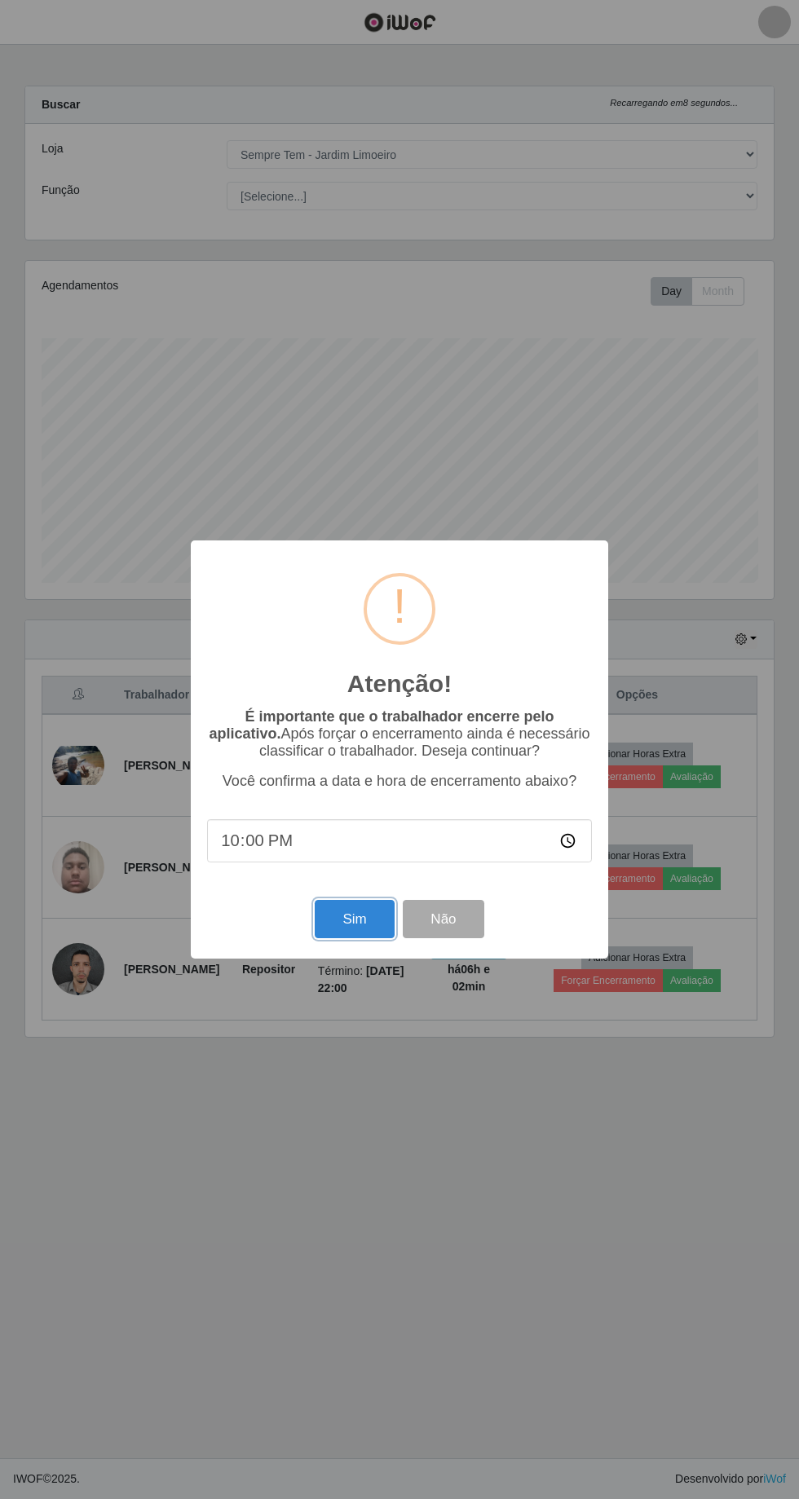
click at [354, 921] on button "Sim" at bounding box center [354, 919] width 79 height 38
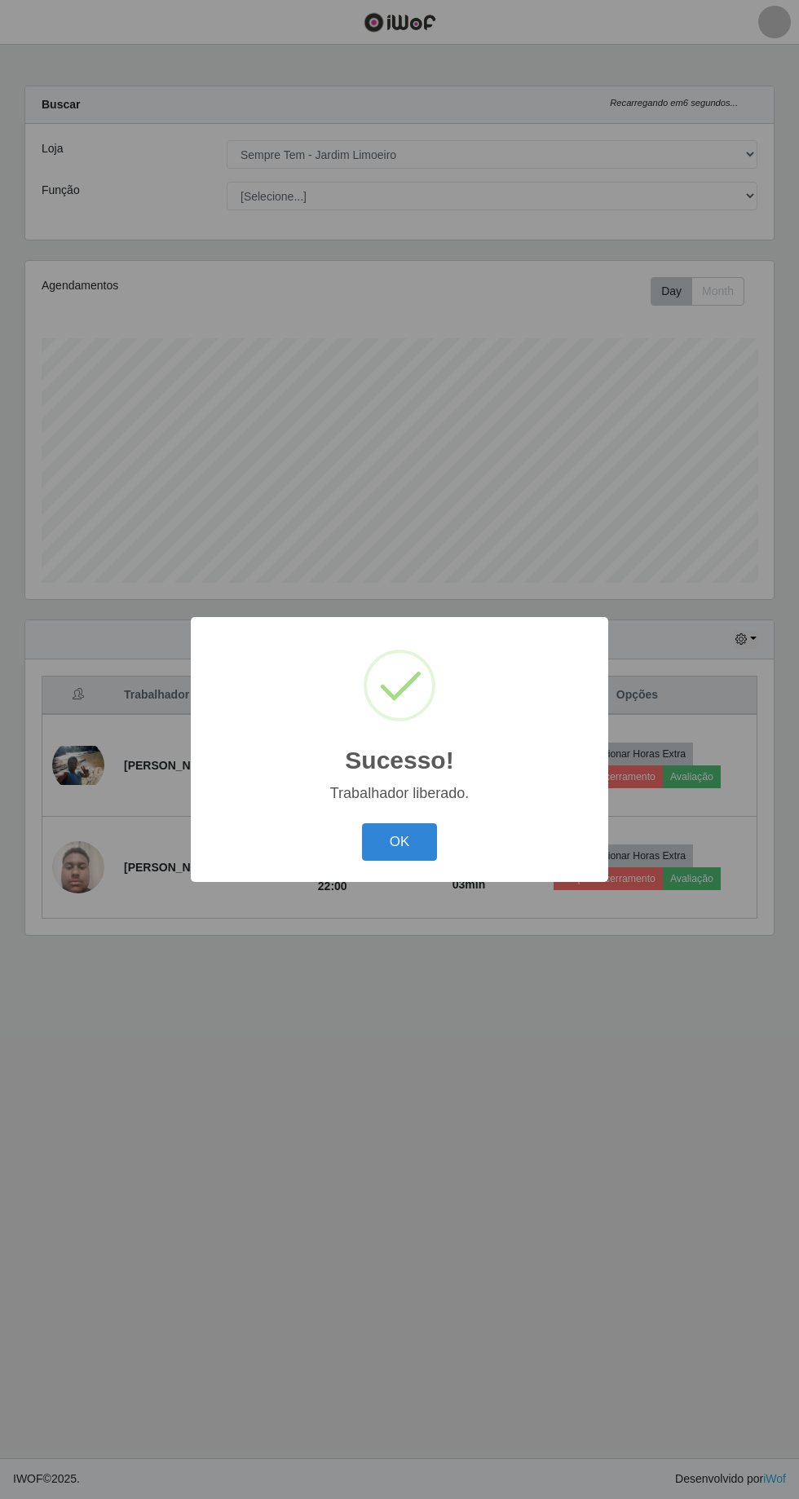
click at [403, 848] on button "OK" at bounding box center [400, 842] width 76 height 38
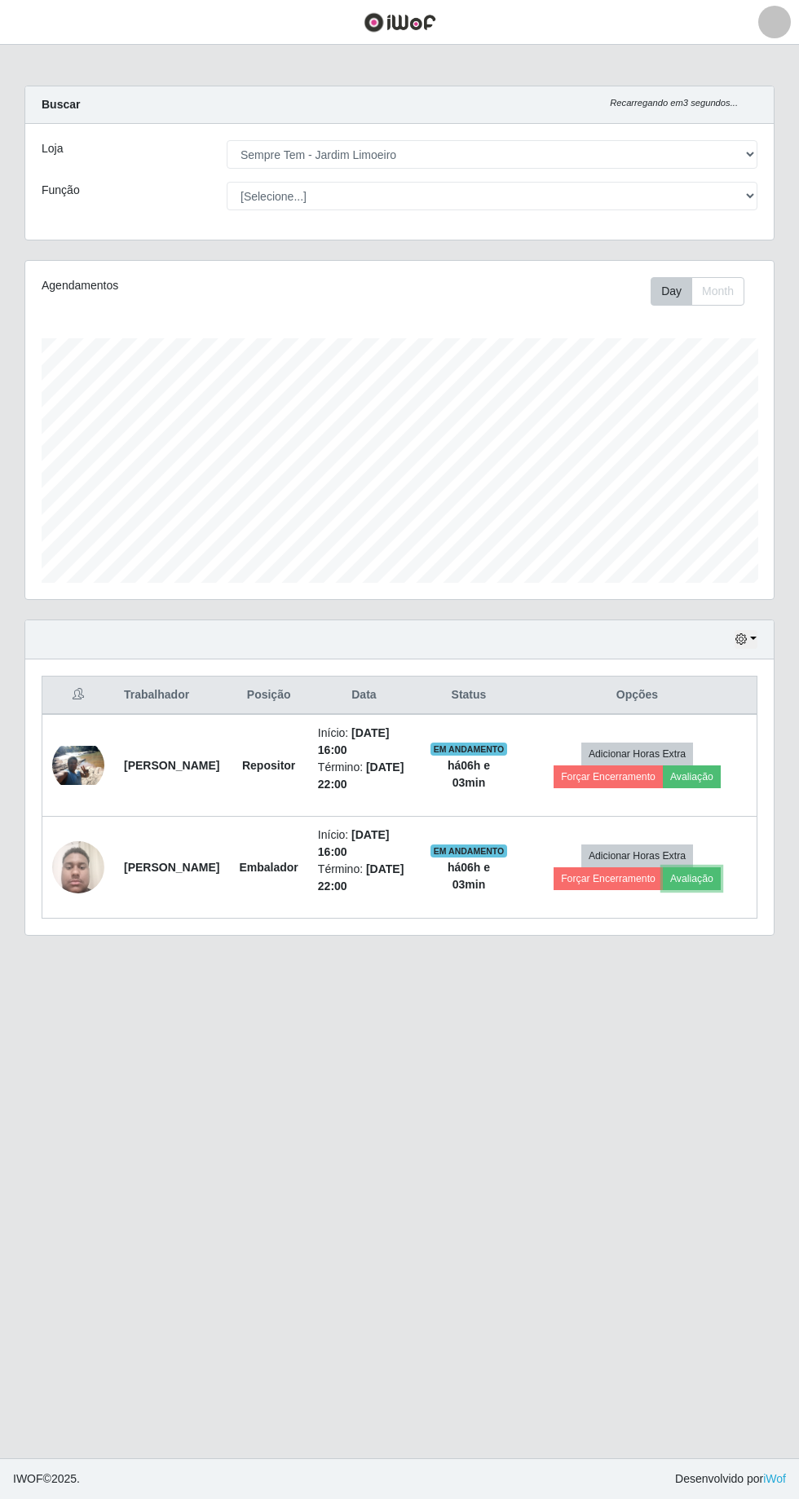
click at [715, 867] on button "Avaliação" at bounding box center [691, 878] width 58 height 23
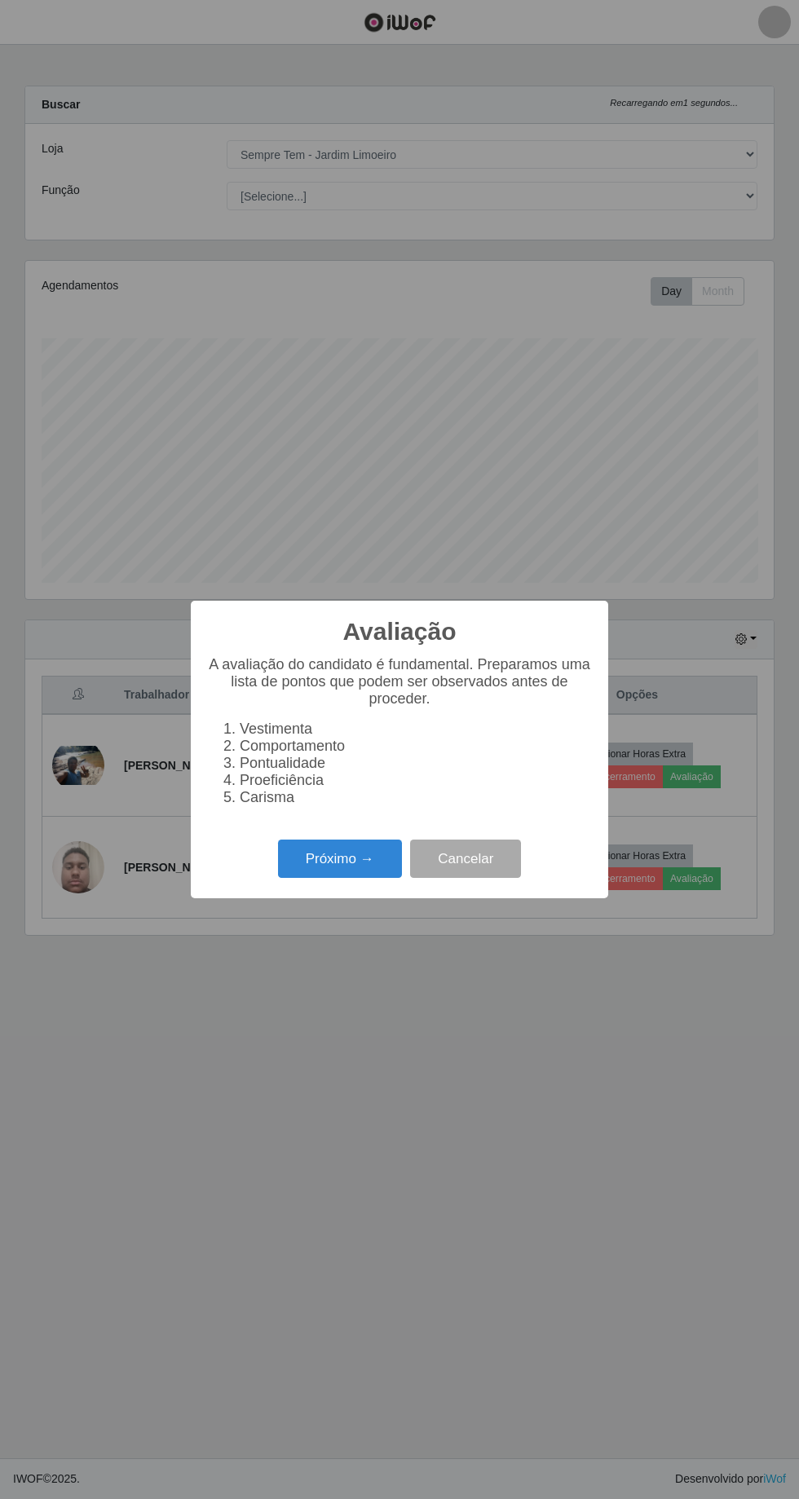
click at [324, 852] on button "Próximo →" at bounding box center [340, 858] width 124 height 38
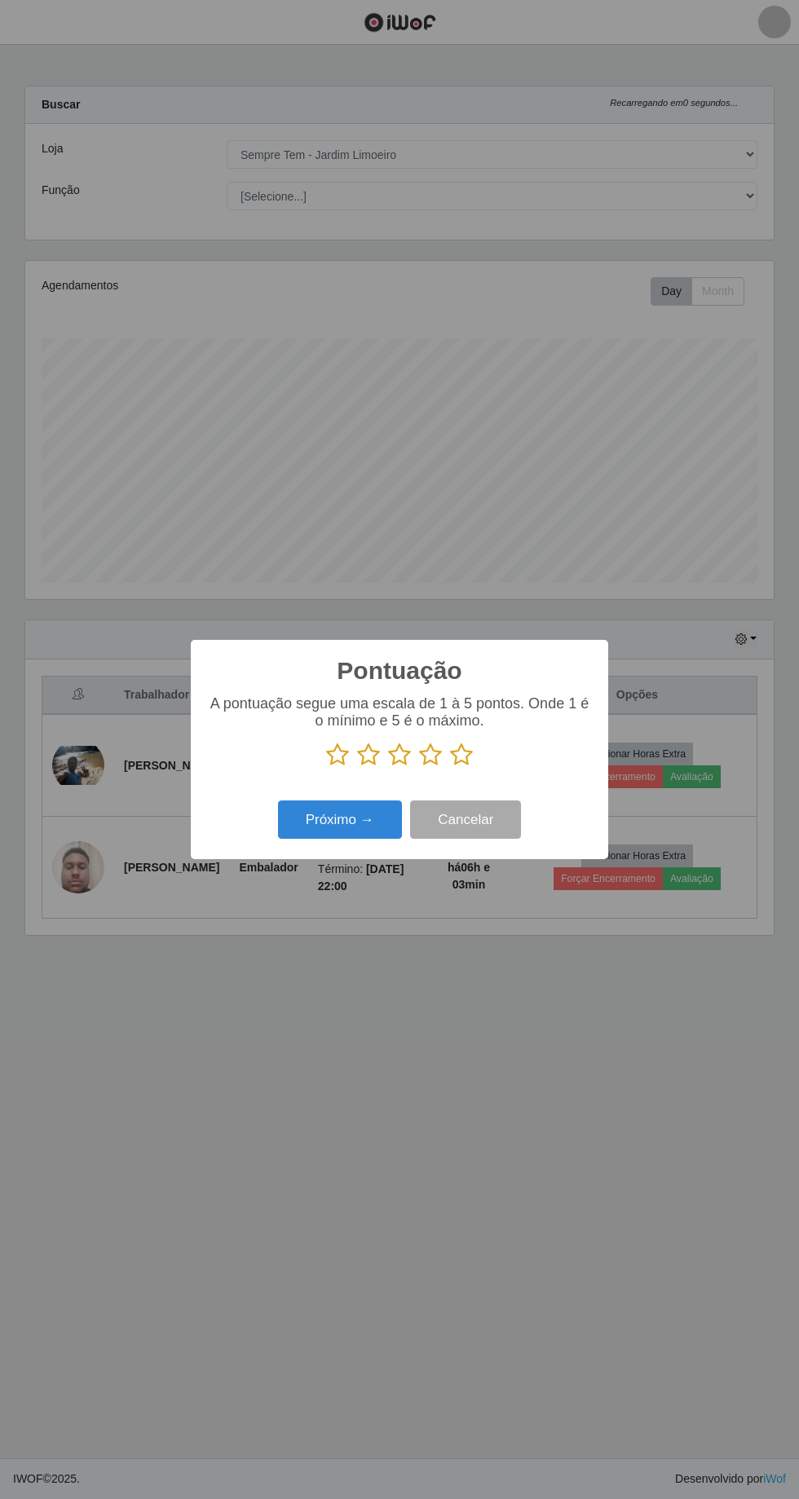
click at [466, 755] on icon at bounding box center [461, 754] width 23 height 24
click at [450, 767] on input "radio" at bounding box center [450, 767] width 0 height 0
click at [321, 816] on button "Próximo →" at bounding box center [340, 819] width 124 height 38
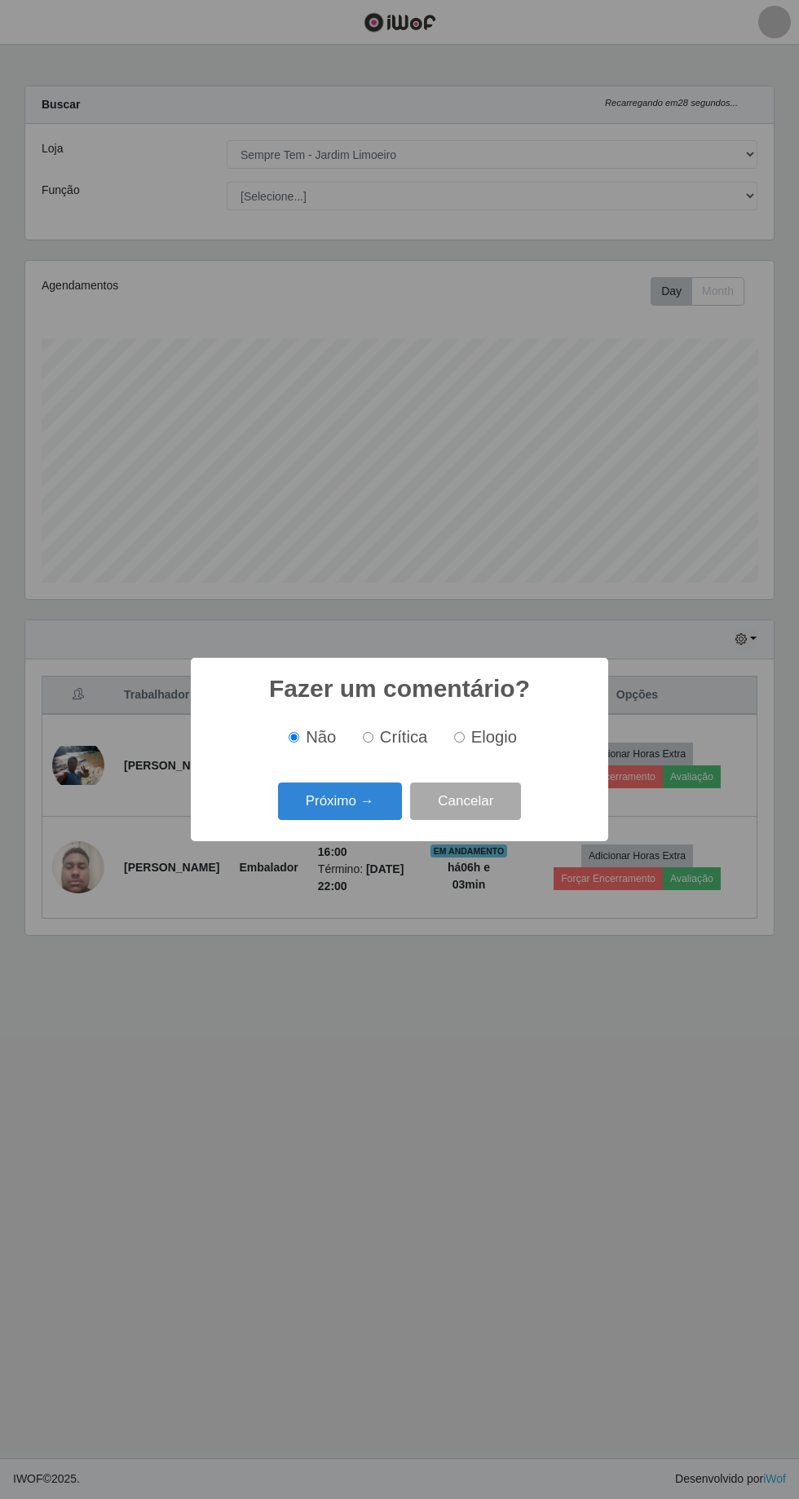
click at [492, 740] on span "Elogio" at bounding box center [494, 737] width 46 height 18
click at [464, 740] on input "Elogio" at bounding box center [459, 737] width 11 height 11
radio input "true"
click at [311, 812] on button "Próximo →" at bounding box center [340, 801] width 124 height 38
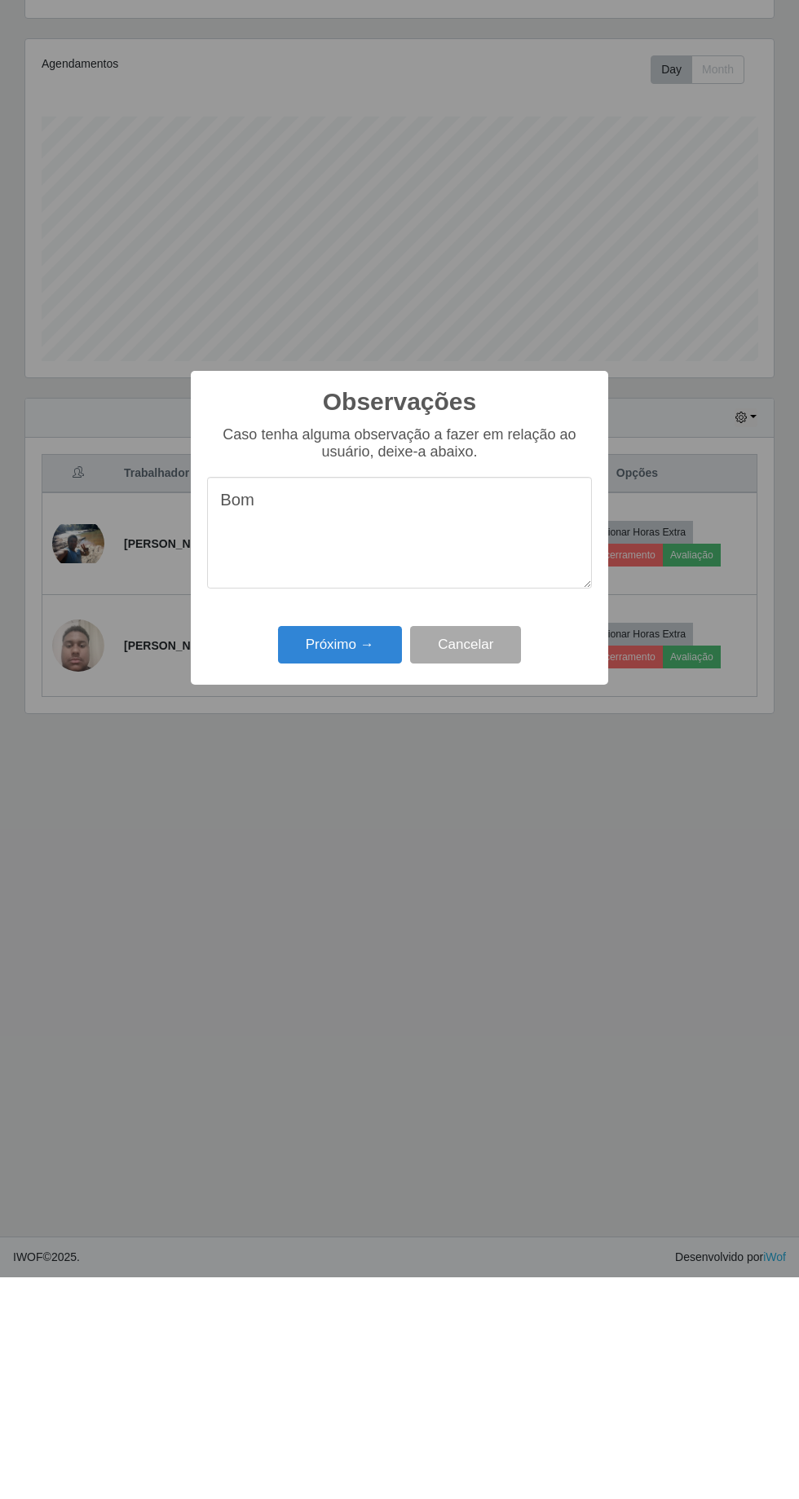
type textarea "Bom"
click at [319, 869] on button "Próximo →" at bounding box center [340, 866] width 124 height 38
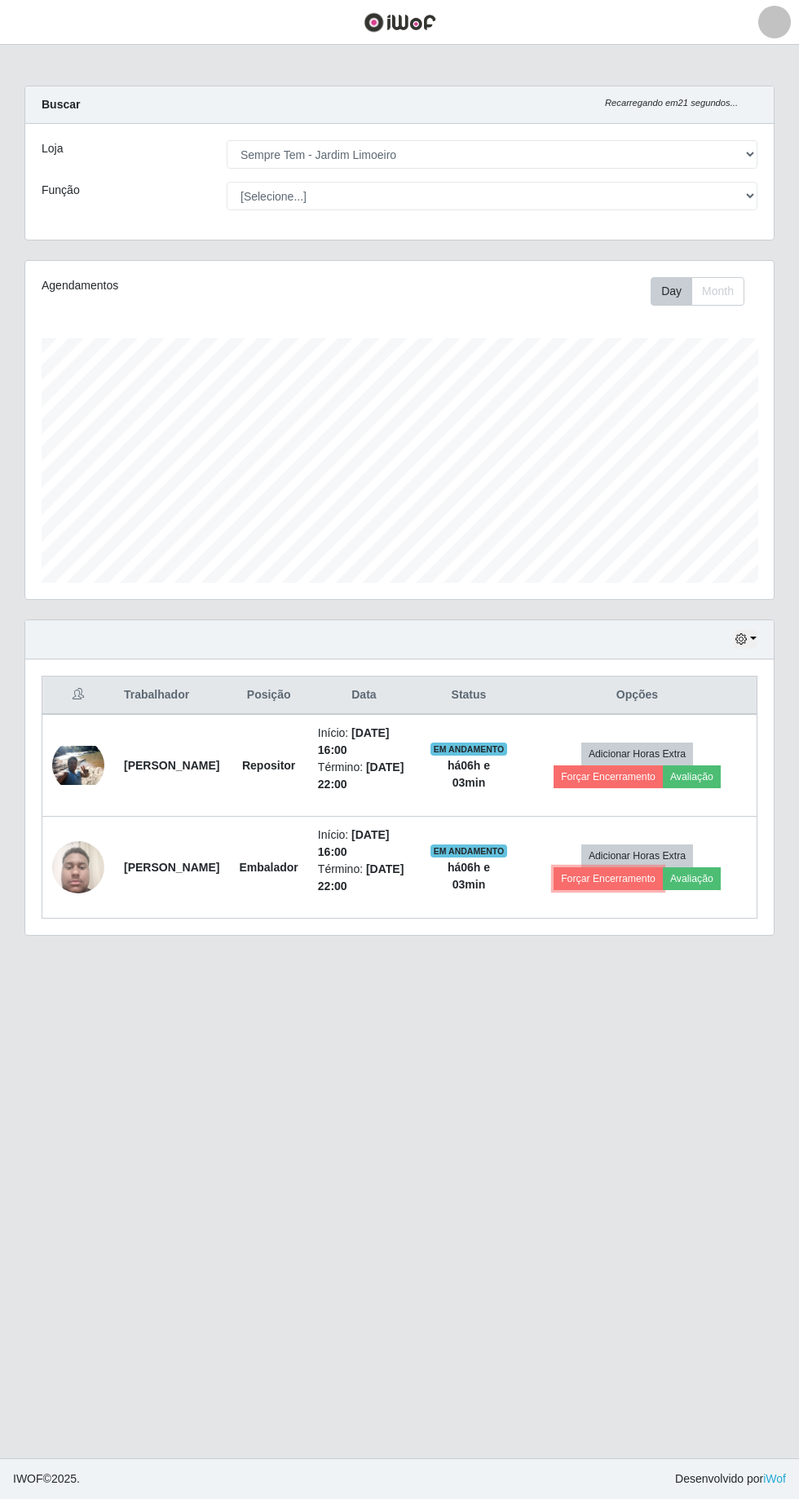
click at [623, 867] on button "Forçar Encerramento" at bounding box center [607, 878] width 109 height 23
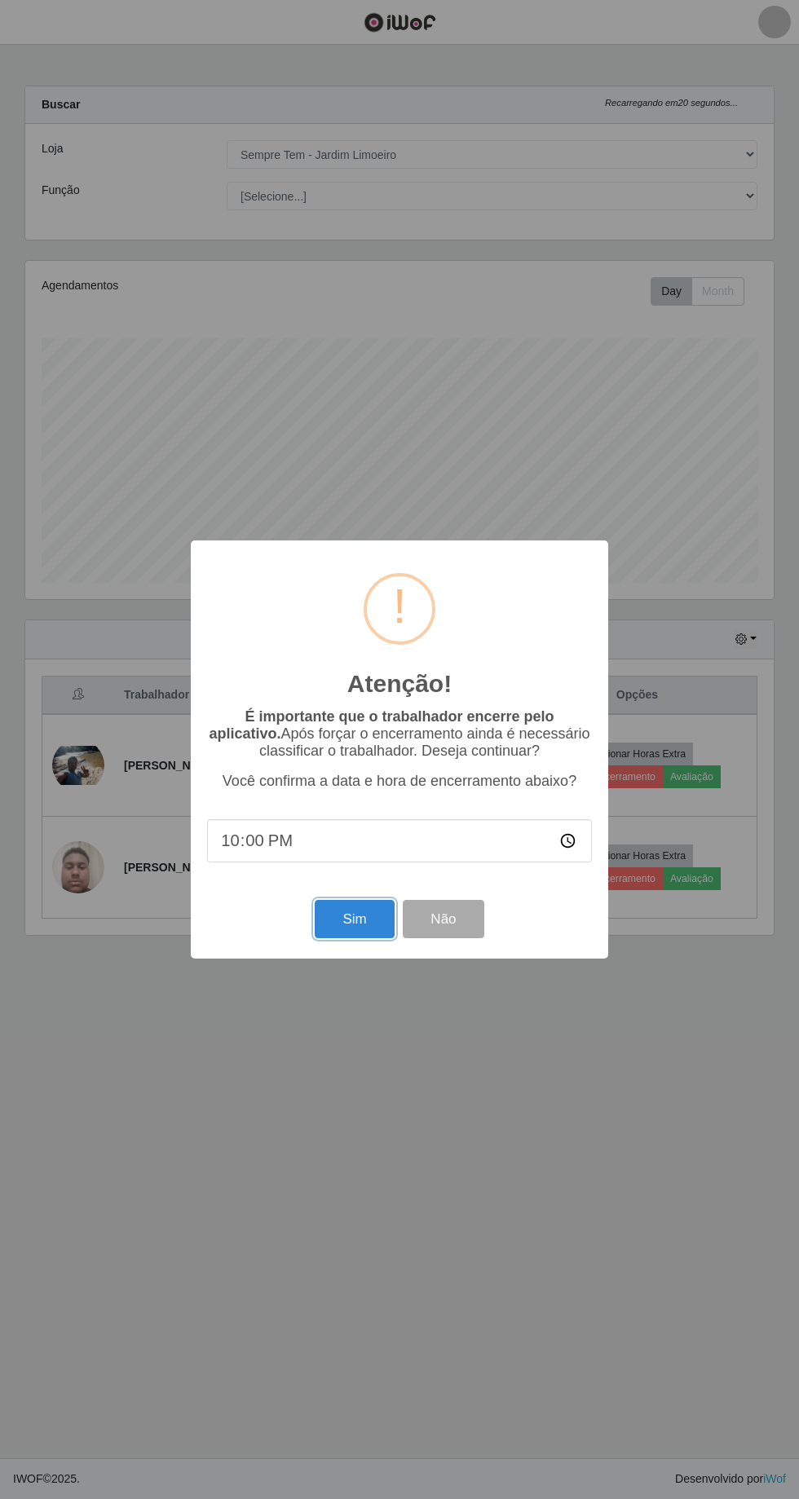
click at [334, 931] on button "Sim" at bounding box center [354, 919] width 79 height 38
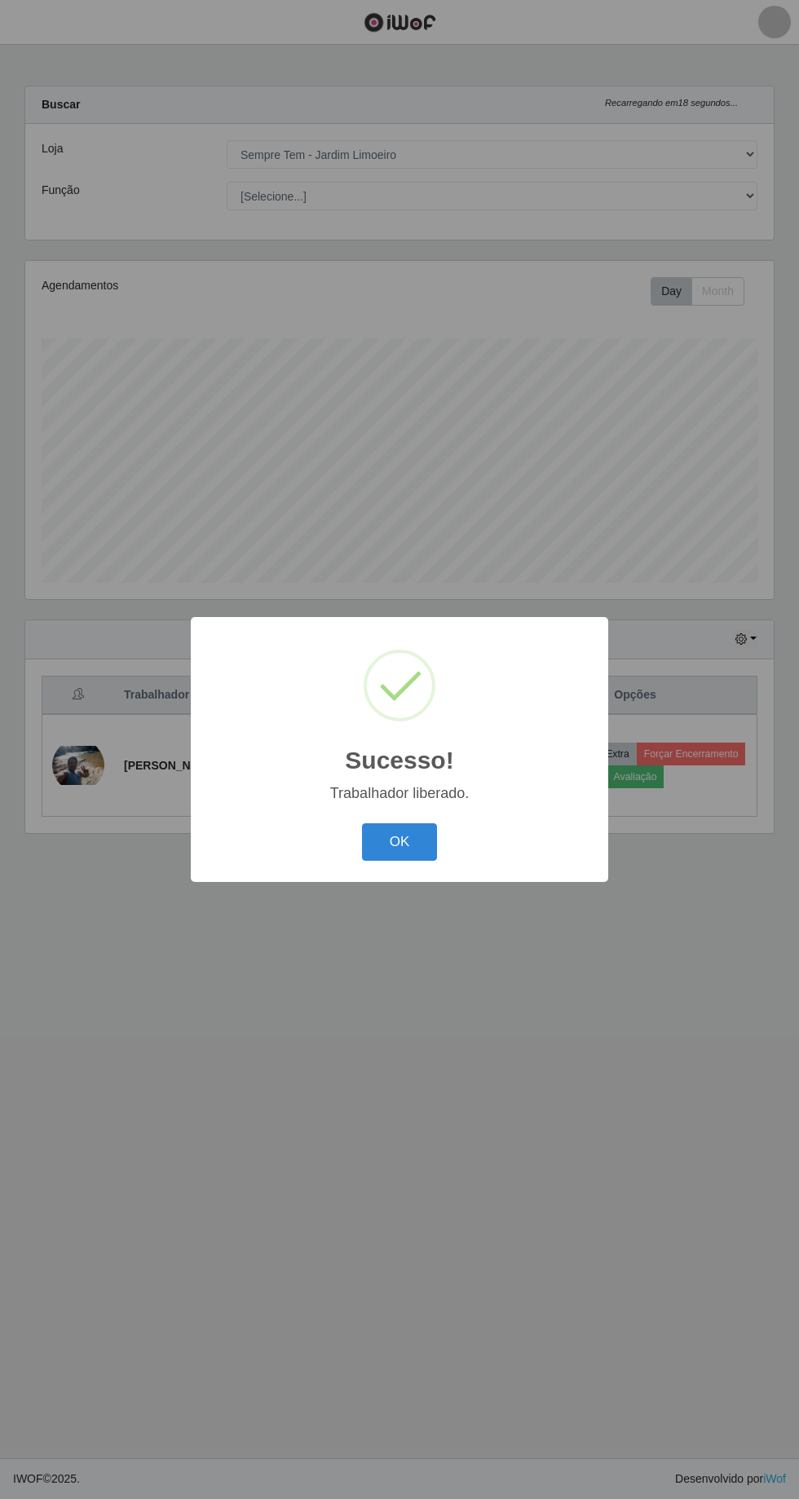
click at [425, 824] on button "OK" at bounding box center [400, 842] width 76 height 38
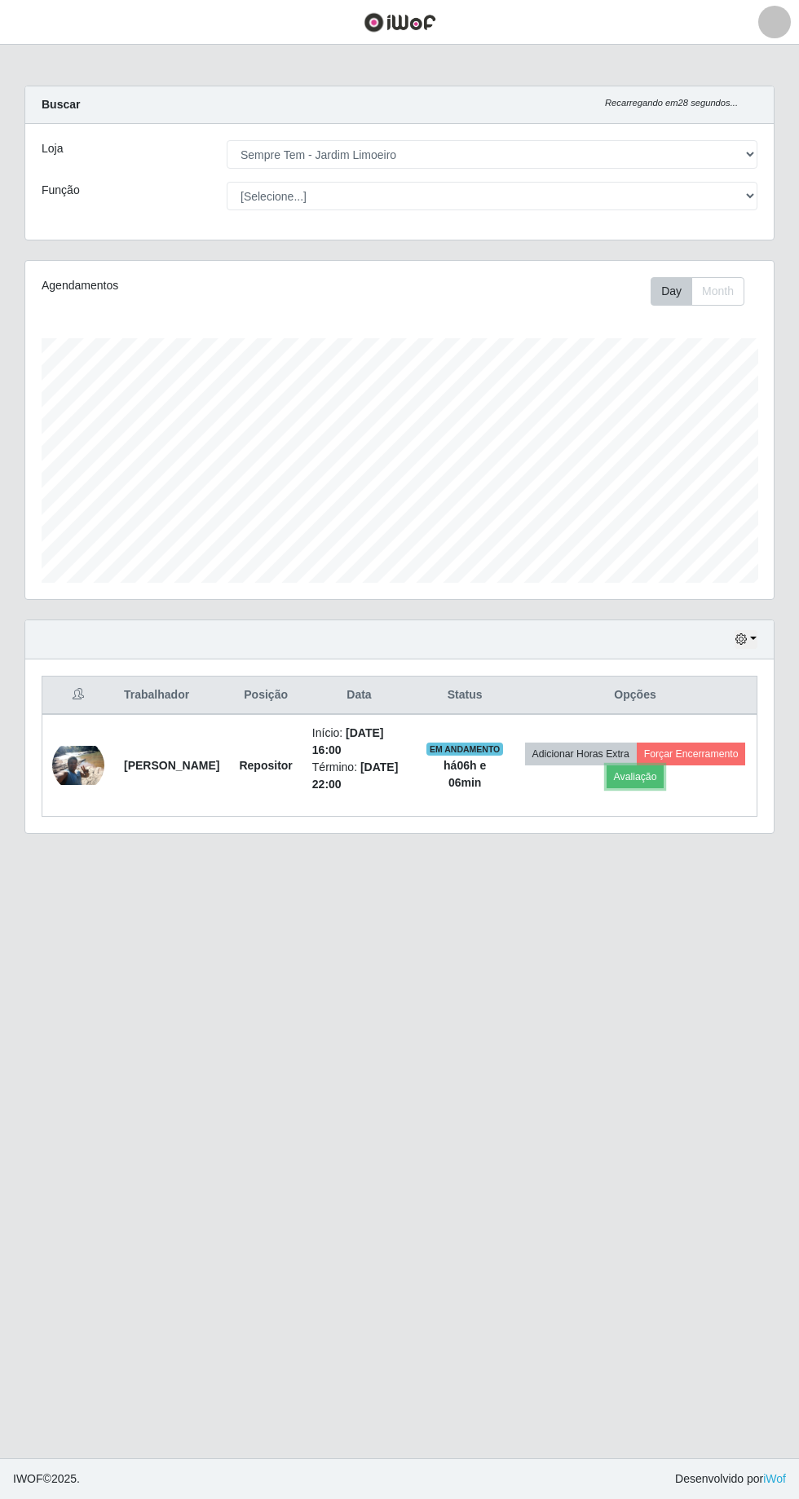
click at [664, 765] on button "Avaliação" at bounding box center [635, 776] width 58 height 23
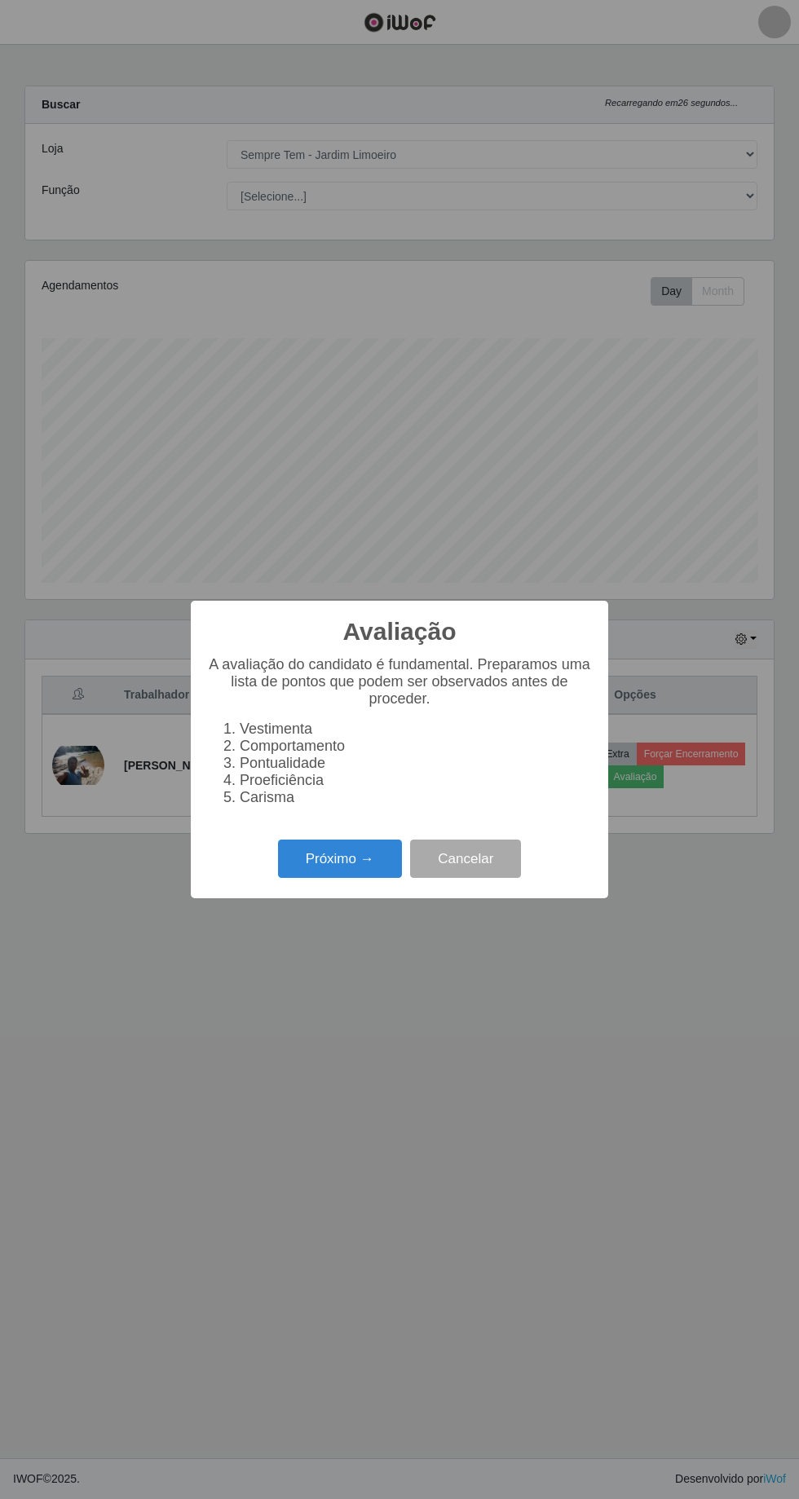
click at [358, 864] on button "Próximo →" at bounding box center [340, 858] width 124 height 38
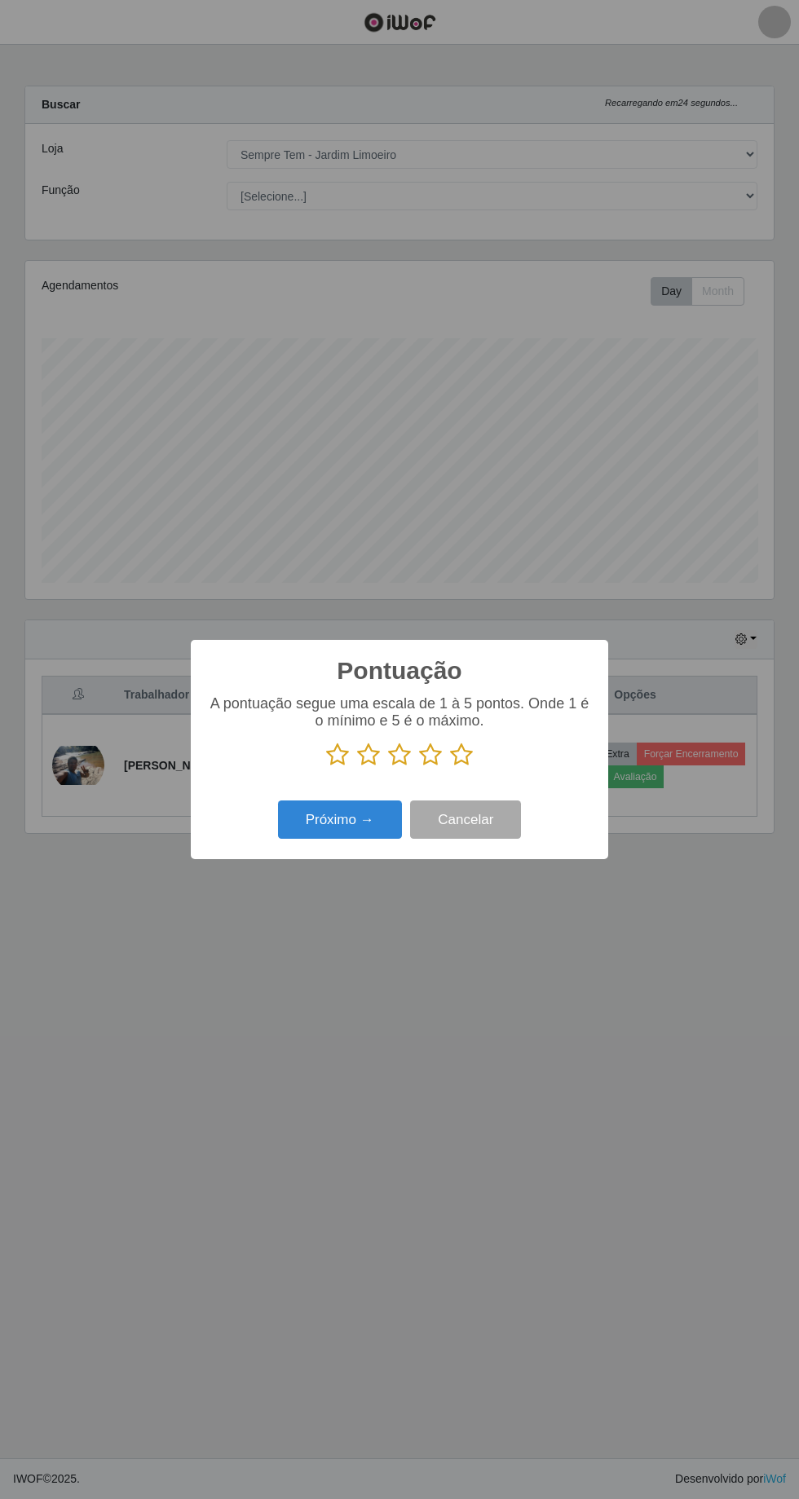
click at [469, 757] on icon at bounding box center [461, 754] width 23 height 24
click at [450, 767] on input "radio" at bounding box center [450, 767] width 0 height 0
click at [349, 817] on button "Próximo →" at bounding box center [340, 819] width 124 height 38
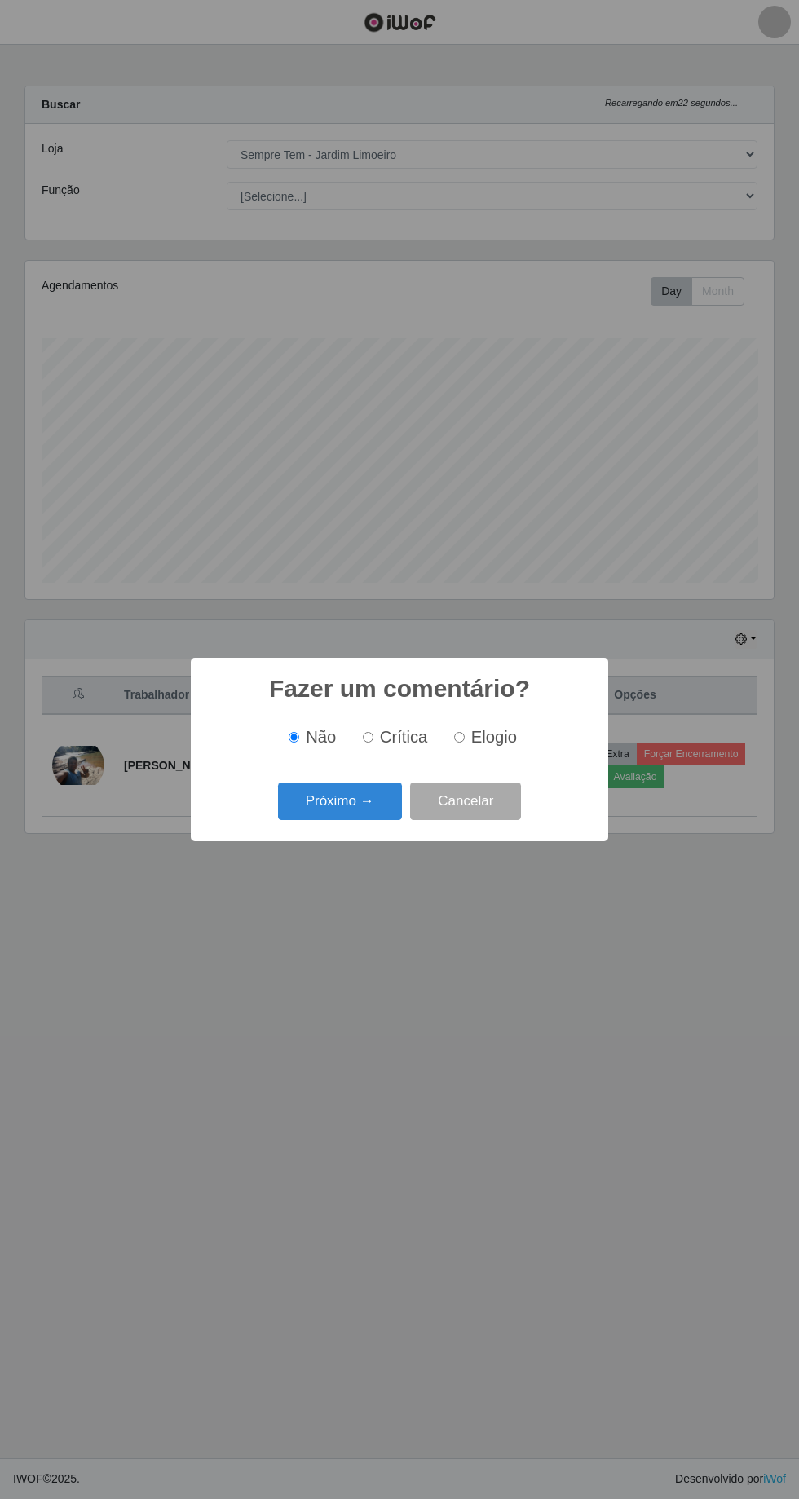
click at [462, 736] on input "Elogio" at bounding box center [459, 737] width 11 height 11
radio input "true"
click at [345, 805] on button "Próximo →" at bounding box center [340, 801] width 124 height 38
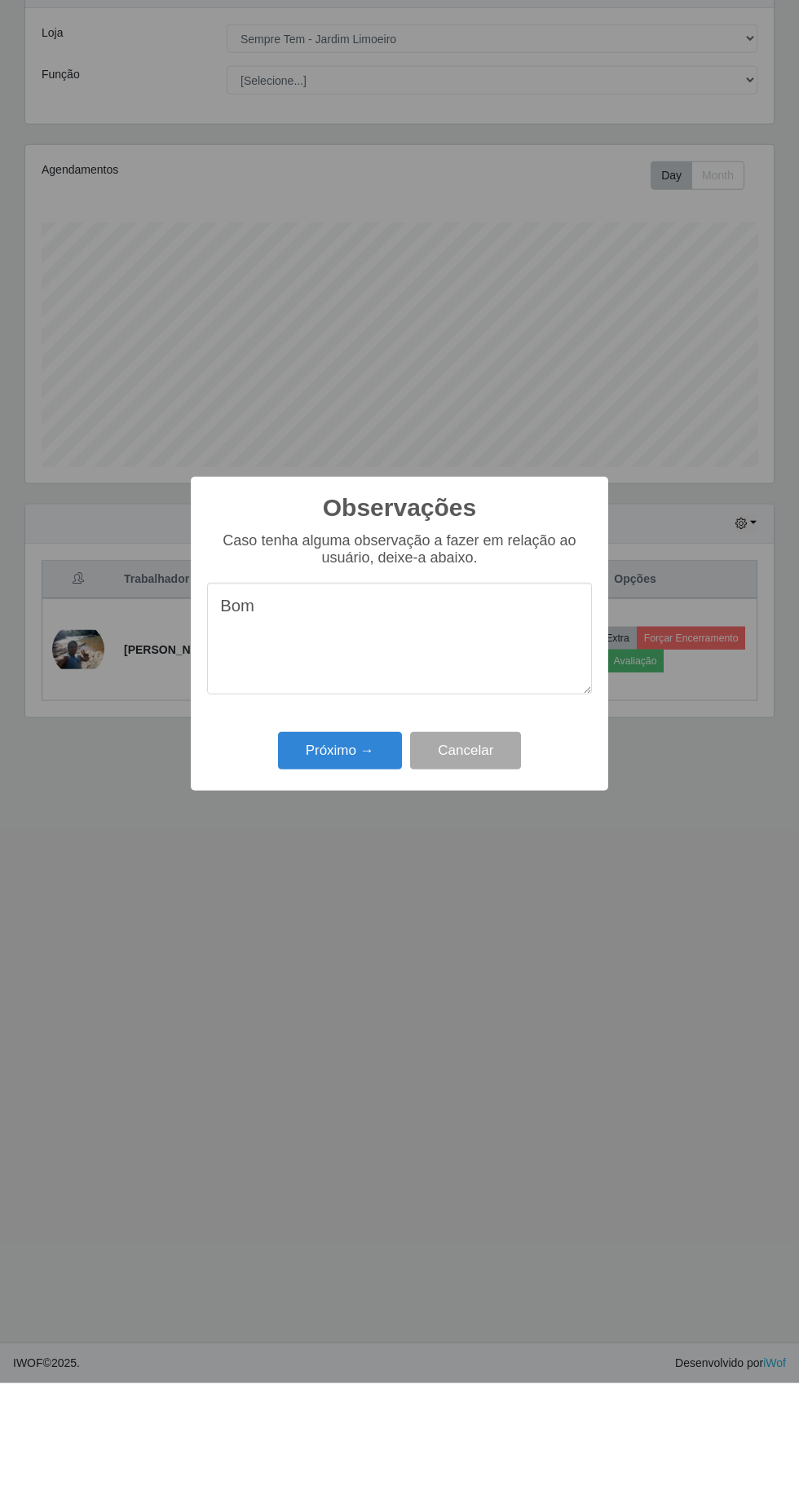
scroll to position [74, 0]
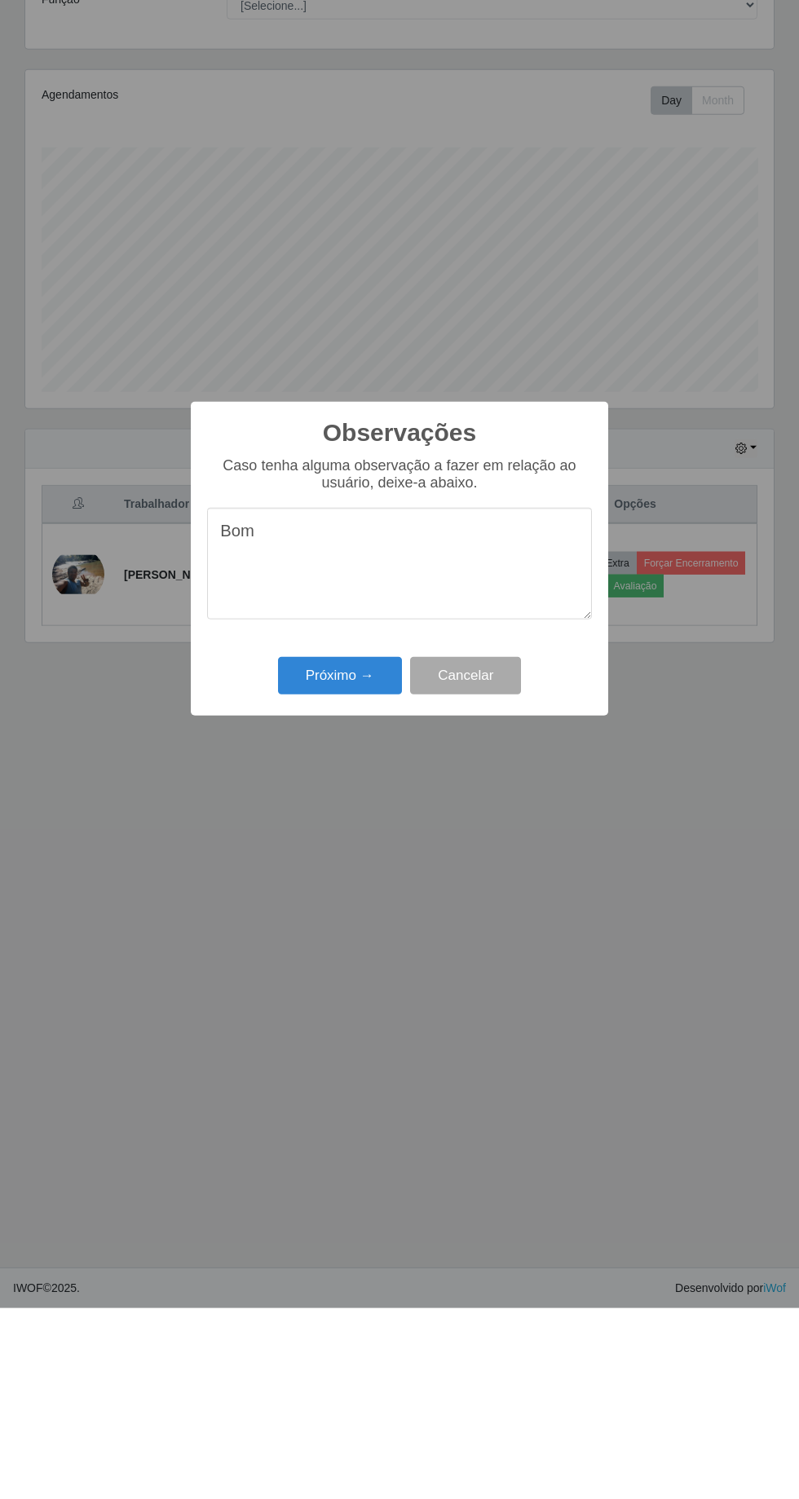
type textarea "Bom"
click at [324, 870] on button "Próximo →" at bounding box center [340, 866] width 124 height 38
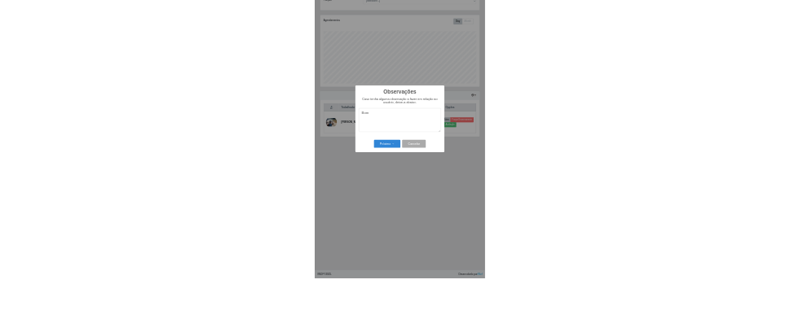
scroll to position [75, 0]
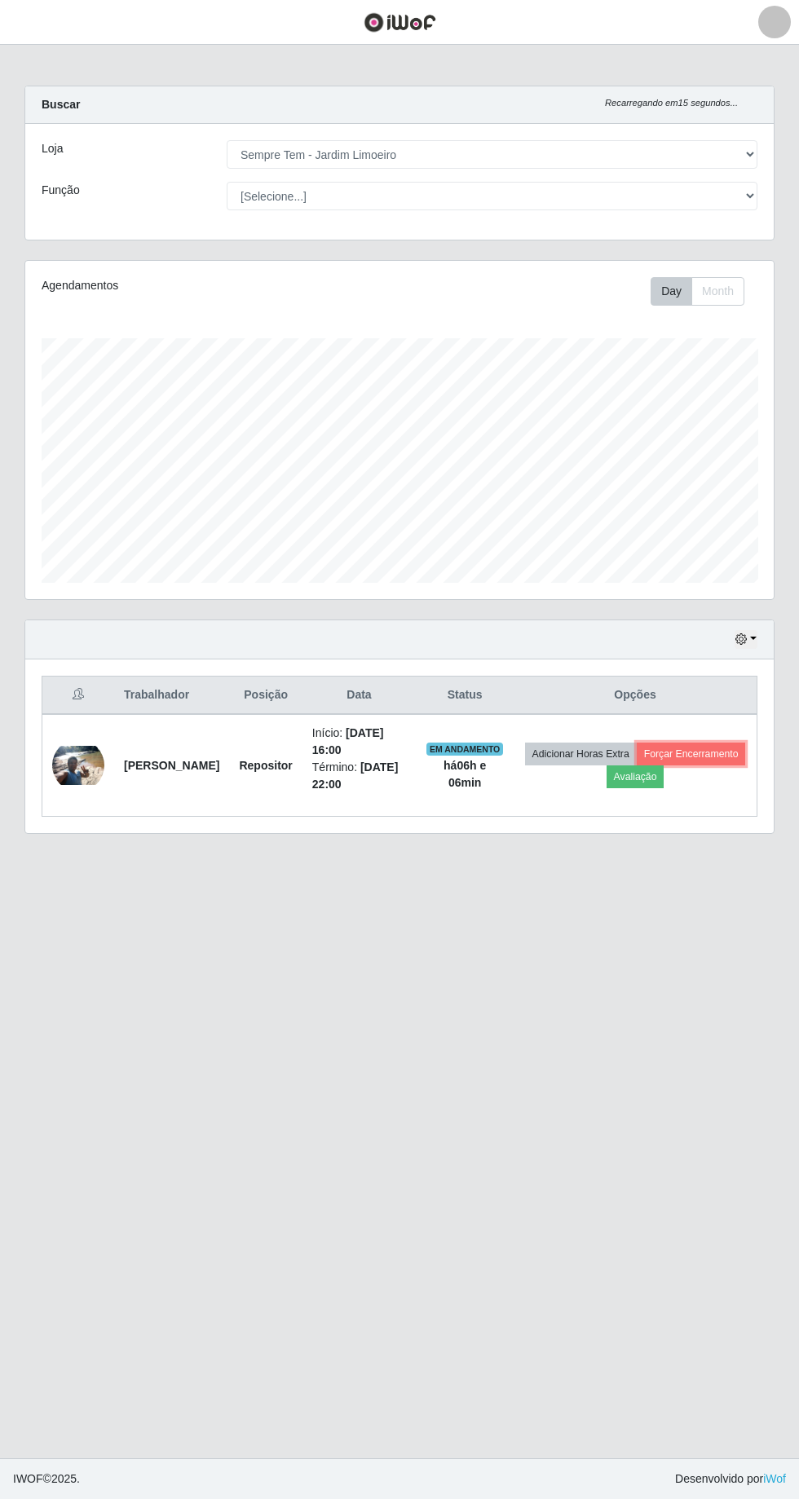
click at [636, 742] on button "Forçar Encerramento" at bounding box center [690, 753] width 109 height 23
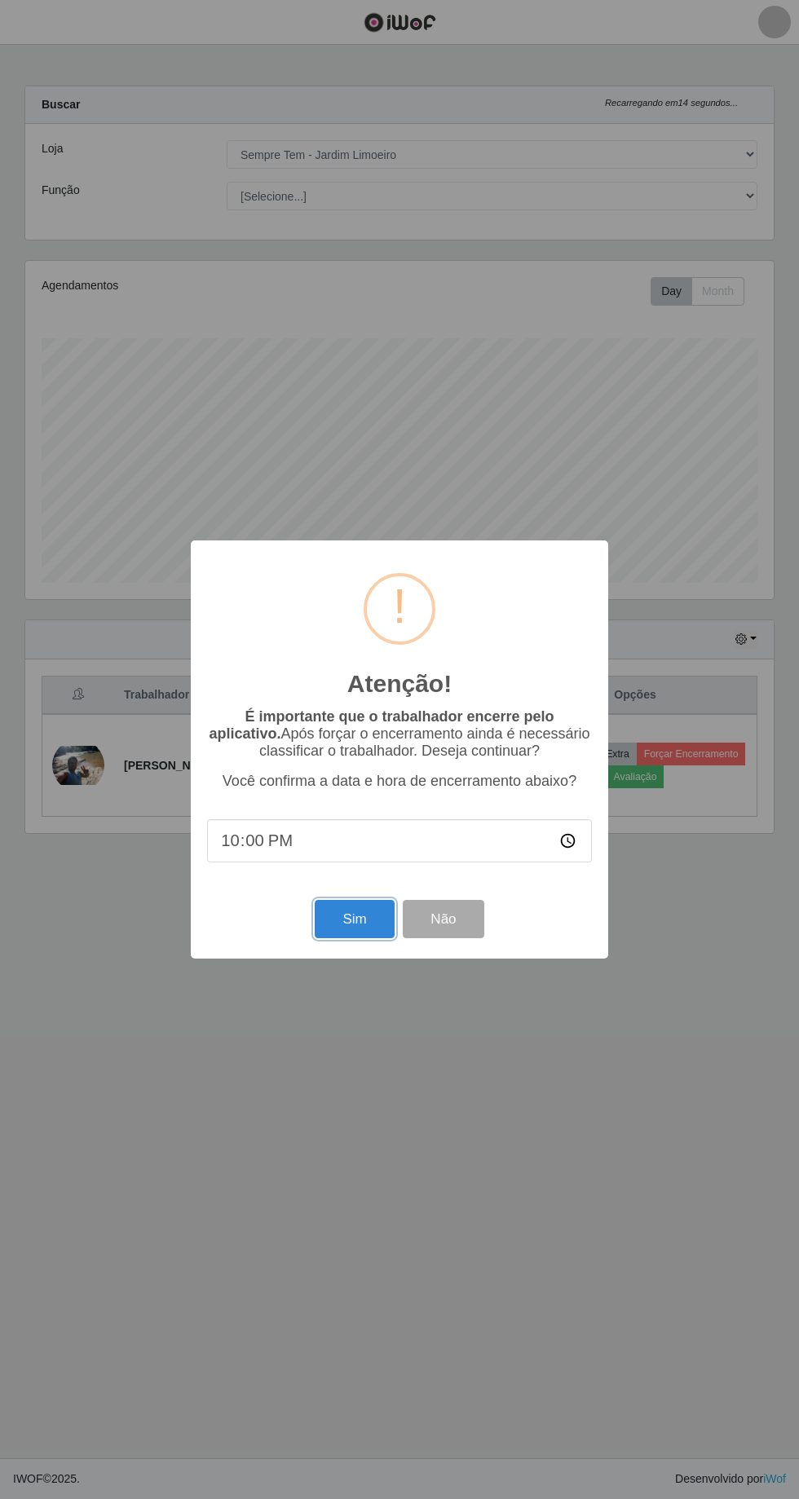
click at [360, 917] on button "Sim" at bounding box center [354, 919] width 79 height 38
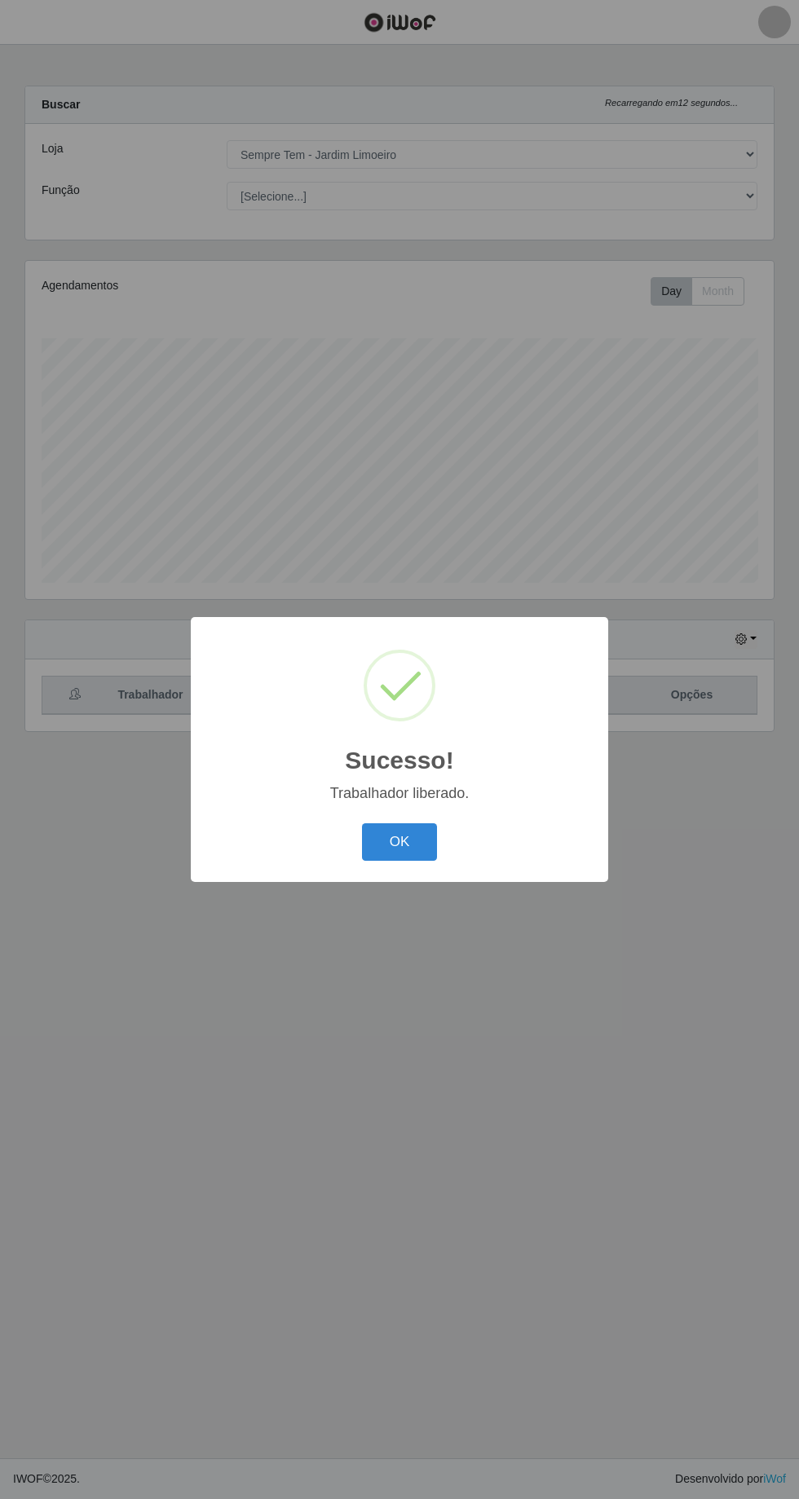
click at [421, 843] on button "OK" at bounding box center [400, 842] width 76 height 38
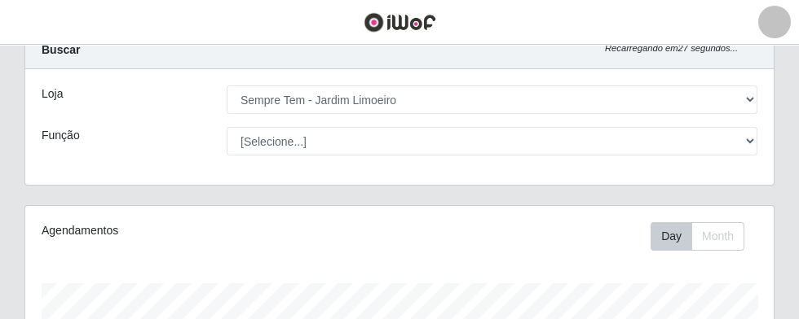
scroll to position [52, 0]
